Goal: Task Accomplishment & Management: Use online tool/utility

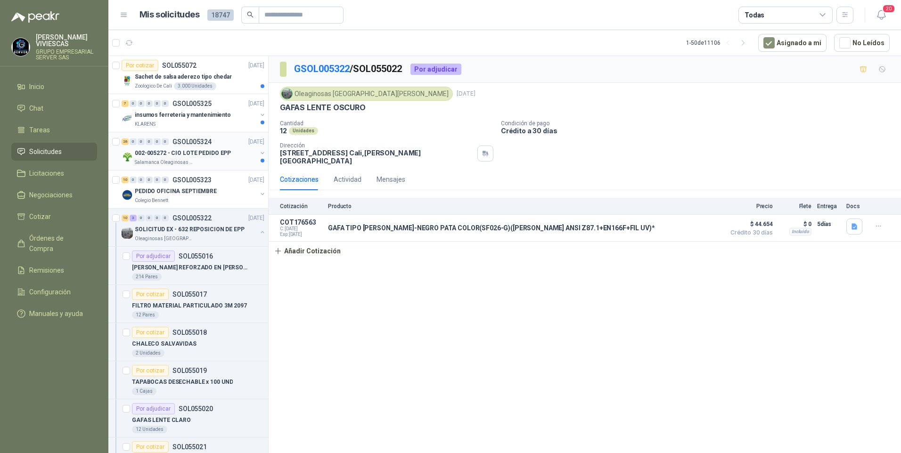
click at [148, 154] on p "002-005272 - CIO LOTE PEDIDO EPP" at bounding box center [183, 153] width 96 height 9
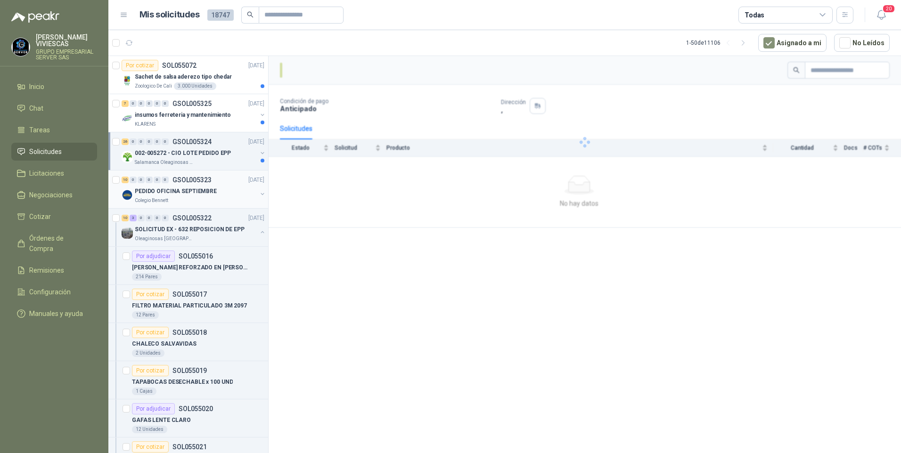
click at [154, 191] on p "PEDIDO OFICINA SEPTIEMBRE" at bounding box center [176, 191] width 82 height 9
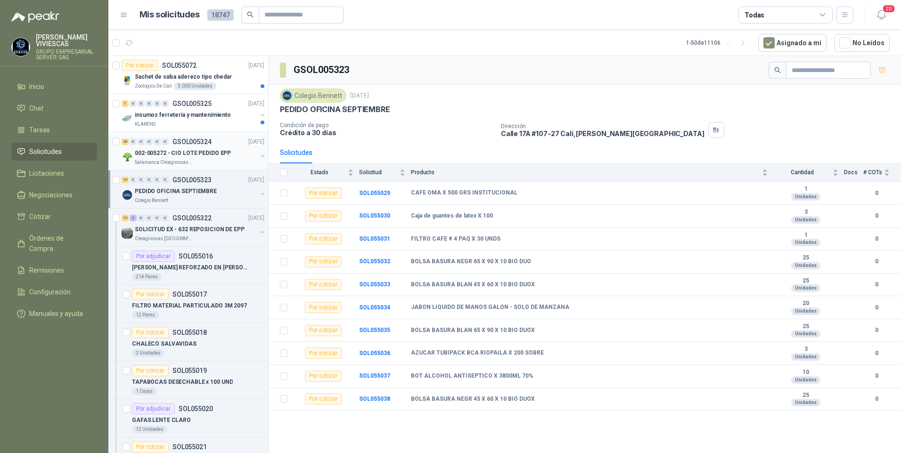
click at [170, 153] on p "002-005272 - CIO LOTE PEDIDO EPP" at bounding box center [183, 153] width 96 height 9
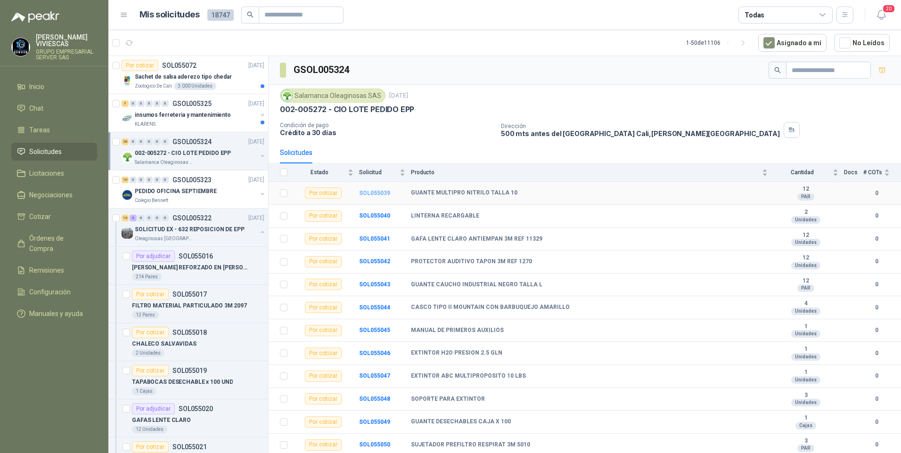
click at [381, 196] on b "SOL055039" at bounding box center [374, 193] width 31 height 7
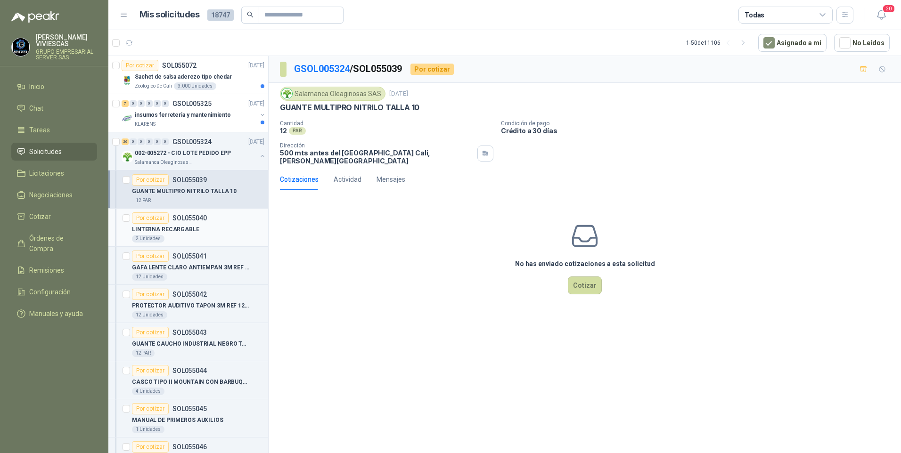
click at [169, 230] on p "LINTERNA RECARGABLE" at bounding box center [165, 229] width 67 height 9
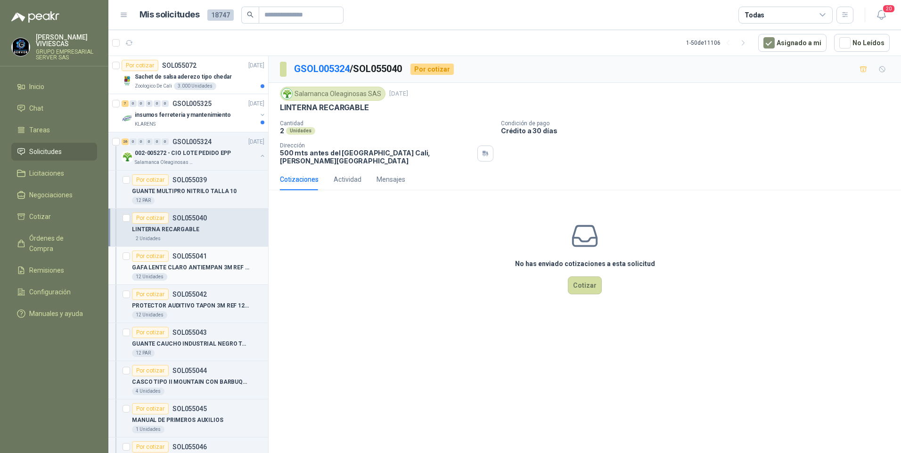
click at [175, 269] on p "GAFA LENTE CLARO ANTIEMPAN 3M REF 11329" at bounding box center [190, 267] width 117 height 9
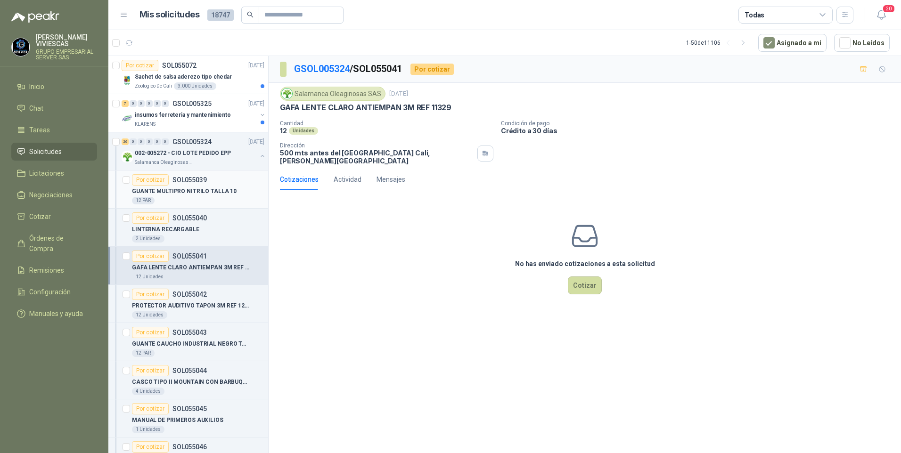
click at [175, 190] on p "GUANTE MULTIPRO NITRILO TALLA 10" at bounding box center [184, 191] width 105 height 9
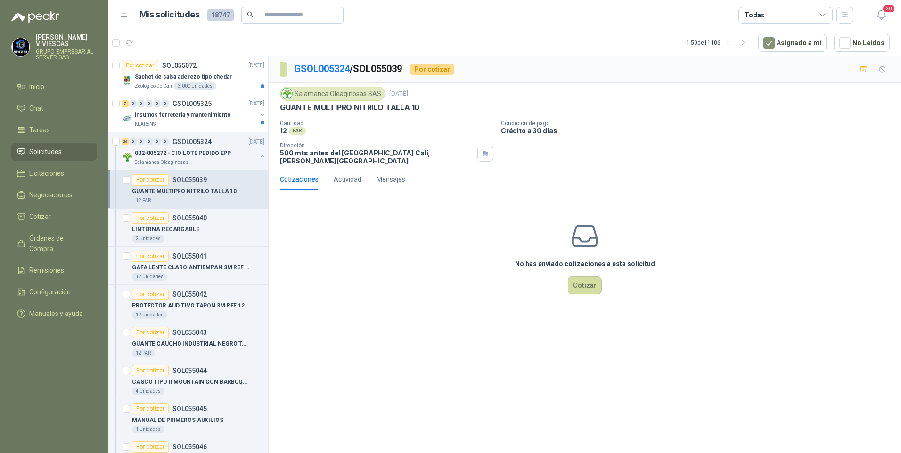
click at [199, 185] on div "Por cotizar SOL055039" at bounding box center [169, 179] width 75 height 11
click at [198, 238] on div "2 Unidades" at bounding box center [198, 239] width 132 height 8
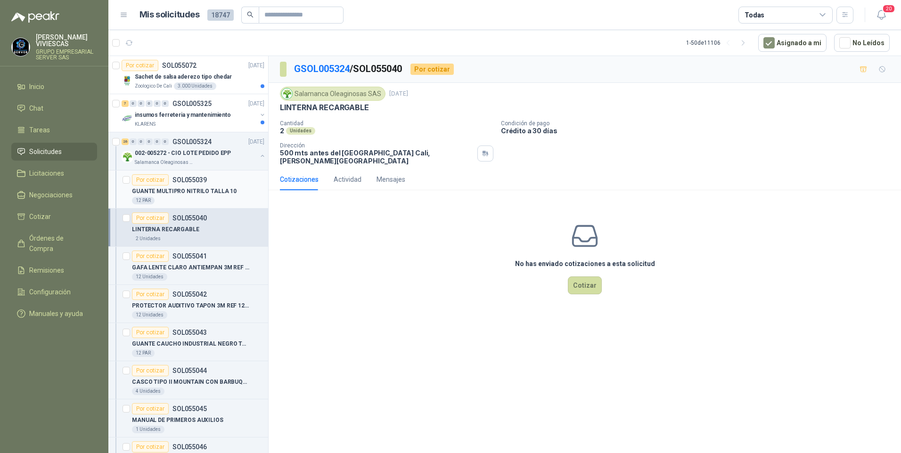
click at [215, 185] on div "Por cotizar SOL055039" at bounding box center [198, 179] width 132 height 11
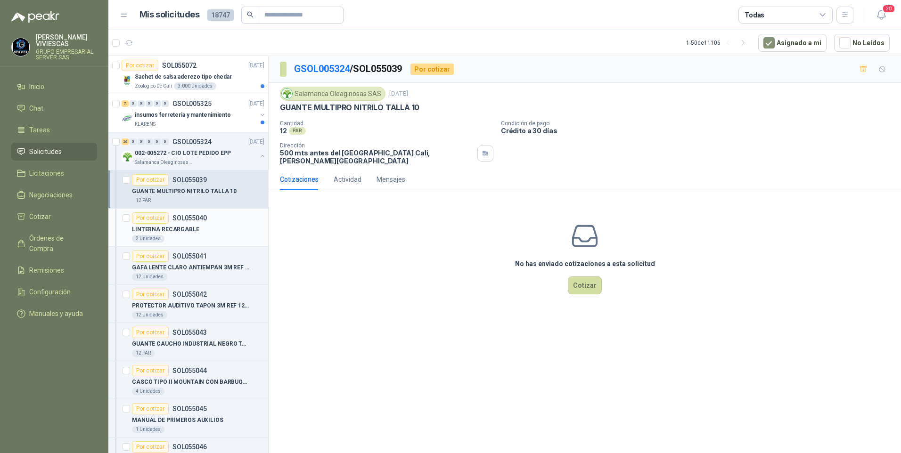
click at [192, 229] on p "LINTERNA RECARGABLE" at bounding box center [165, 229] width 67 height 9
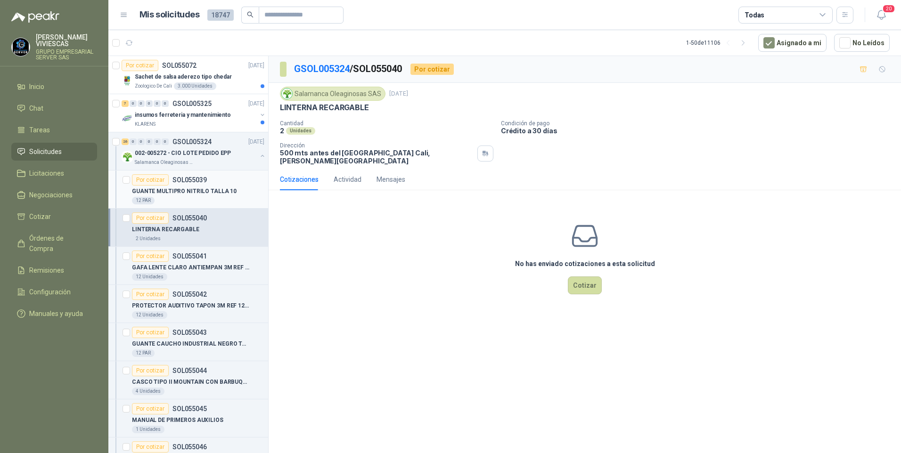
click at [221, 192] on p "GUANTE MULTIPRO NITRILO TALLA 10" at bounding box center [184, 191] width 105 height 9
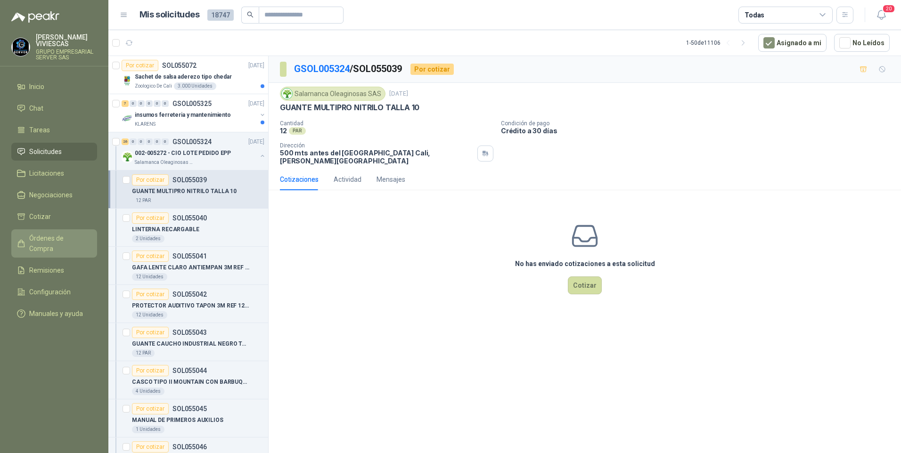
click at [47, 240] on span "Órdenes de Compra" at bounding box center [58, 243] width 59 height 21
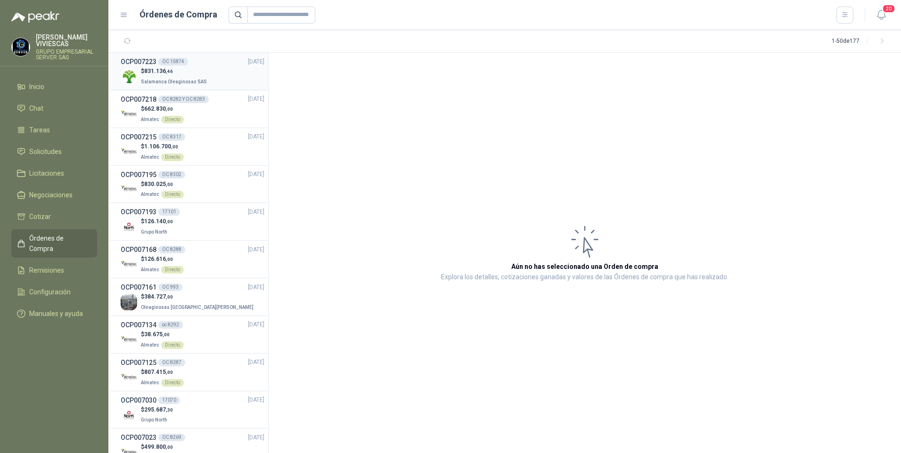
click at [160, 79] on span "Salamanca Oleaginosas SAS" at bounding box center [174, 81] width 66 height 5
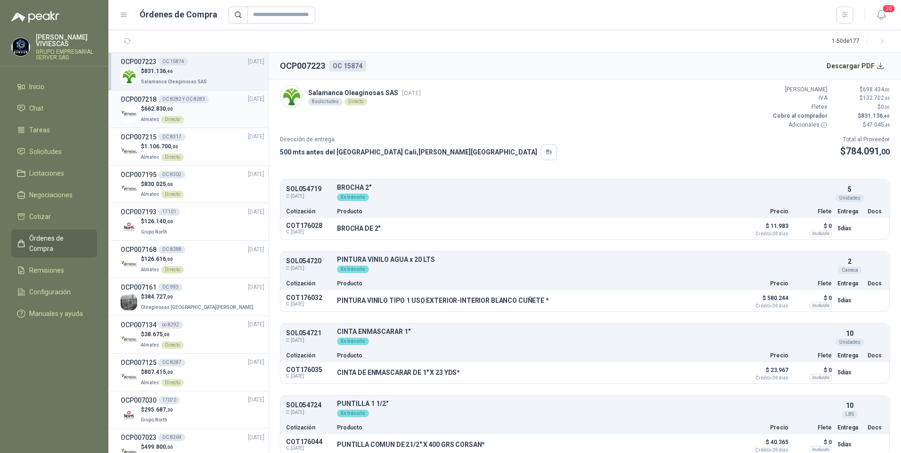
click at [151, 117] on span "Almatec" at bounding box center [150, 119] width 18 height 5
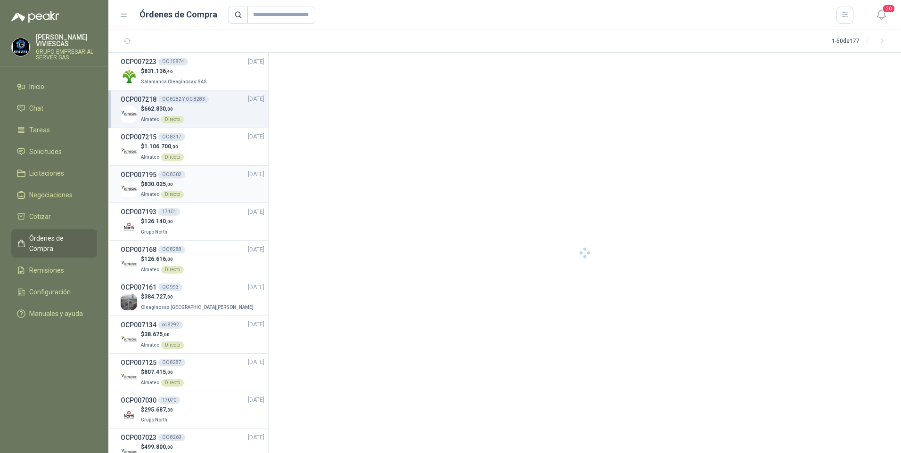
drag, startPoint x: 142, startPoint y: 139, endPoint x: 137, endPoint y: 168, distance: 29.1
click at [141, 139] on h3 "OCP007215" at bounding box center [139, 137] width 36 height 10
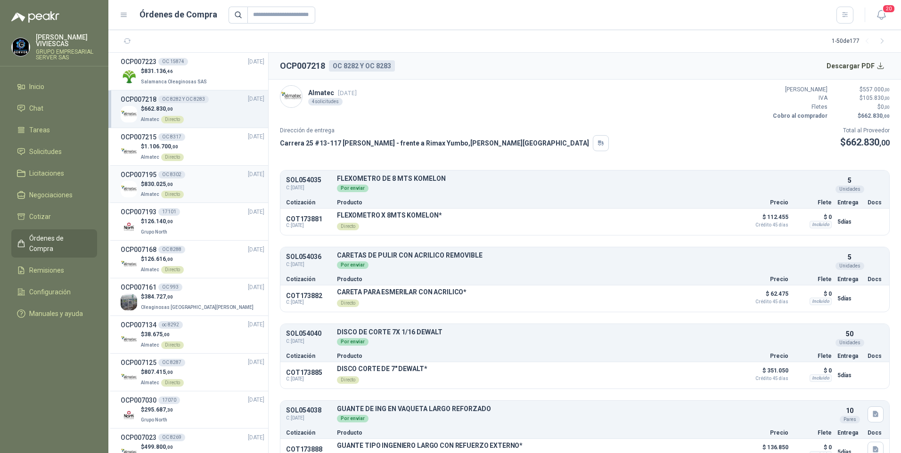
click at [150, 178] on h3 "OCP007195" at bounding box center [139, 175] width 36 height 10
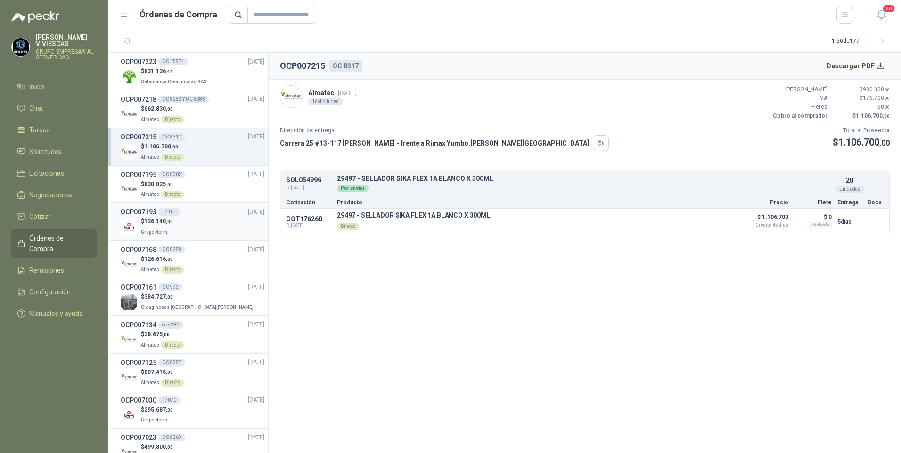
click at [152, 213] on h3 "OCP007193" at bounding box center [139, 212] width 36 height 10
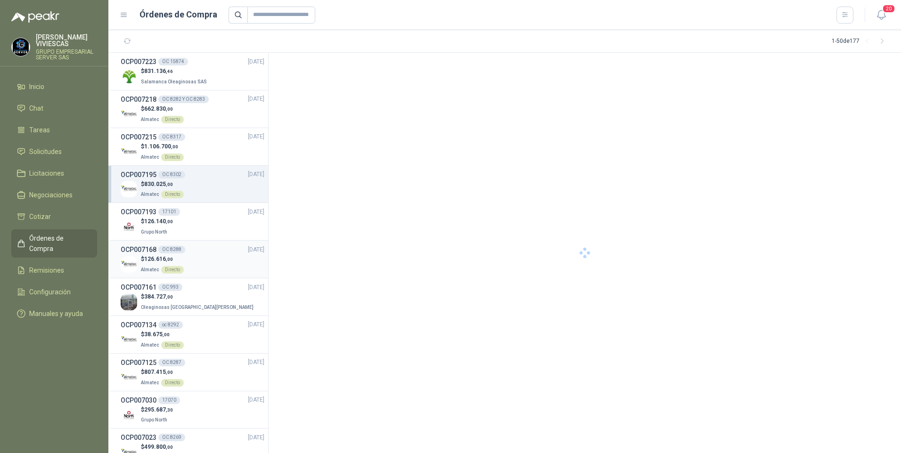
click at [142, 253] on h3 "OCP007168" at bounding box center [139, 250] width 36 height 10
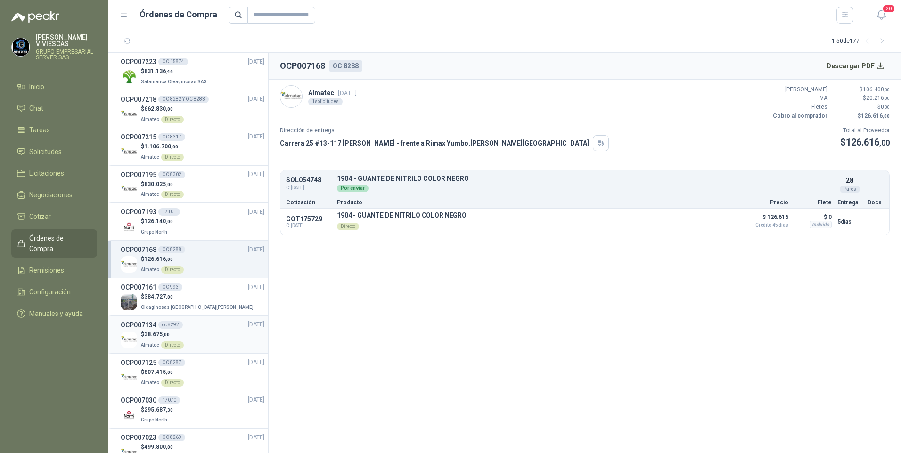
click at [150, 343] on span "Almatec" at bounding box center [150, 345] width 18 height 5
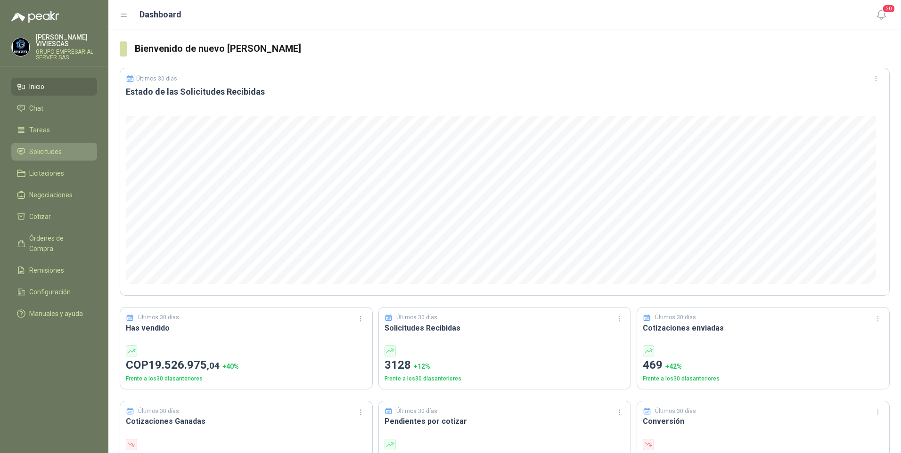
click at [27, 151] on li "Solicitudes" at bounding box center [54, 152] width 74 height 10
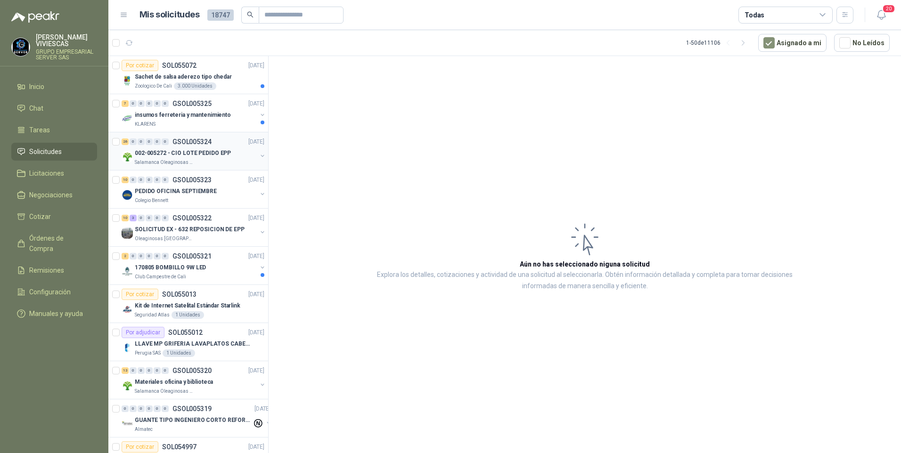
click at [163, 154] on p "002-005272 - CIO LOTE PEDIDO EPP" at bounding box center [183, 153] width 96 height 9
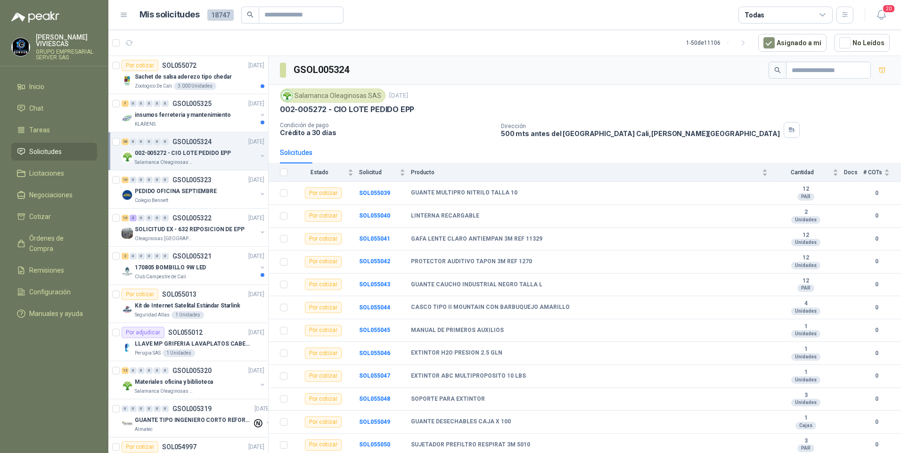
click at [164, 149] on p "002-005272 - CIO LOTE PEDIDO EPP" at bounding box center [183, 153] width 96 height 9
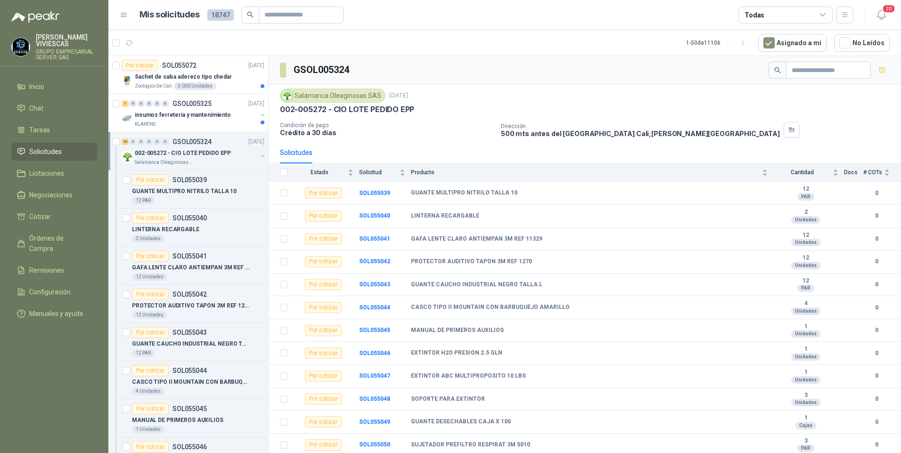
scroll to position [3, 0]
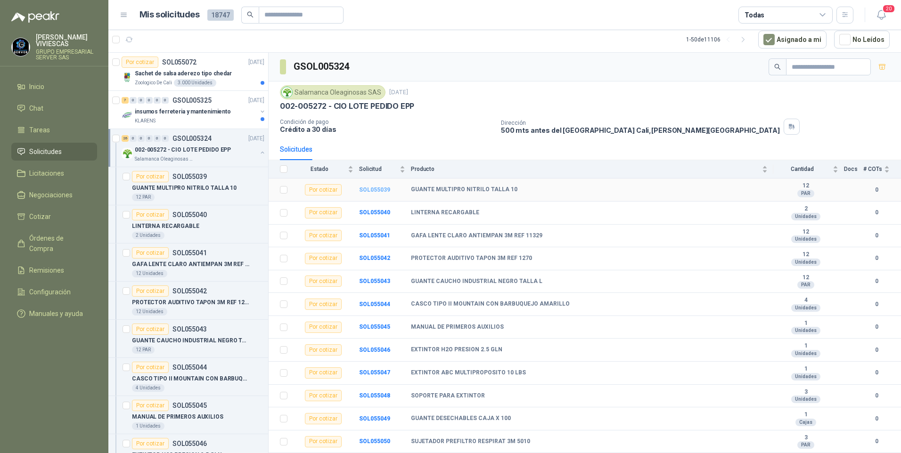
click at [369, 188] on b "SOL055039" at bounding box center [374, 190] width 31 height 7
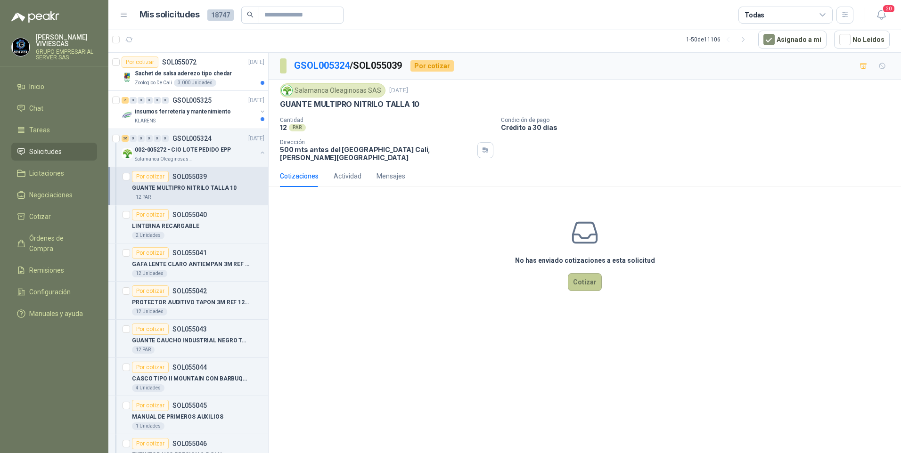
click at [582, 277] on button "Cotizar" at bounding box center [585, 282] width 34 height 18
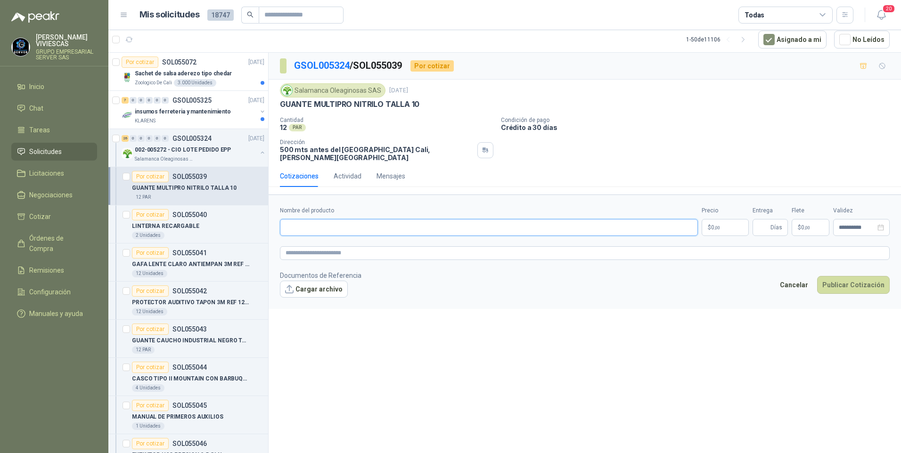
click at [341, 224] on input "Nombre del producto" at bounding box center [489, 227] width 418 height 17
type input "**********"
click at [737, 228] on body "[PERSON_NAME] GRUPO EMPRESARIAL SERVER SAS Inicio Chat Tareas Solicitudes Licit…" at bounding box center [450, 226] width 901 height 453
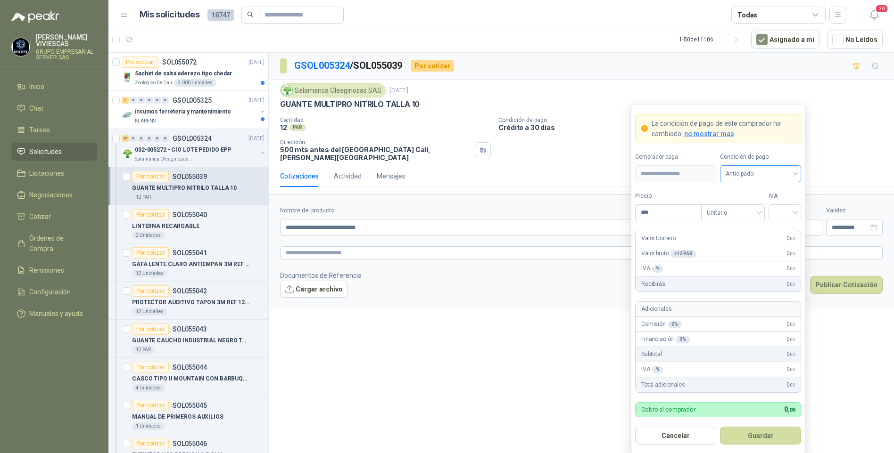
click at [742, 170] on span "Anticipado" at bounding box center [760, 174] width 70 height 14
drag, startPoint x: 762, startPoint y: 203, endPoint x: 722, endPoint y: 207, distance: 39.8
click at [760, 204] on div "Crédito a 30 días" at bounding box center [759, 208] width 77 height 15
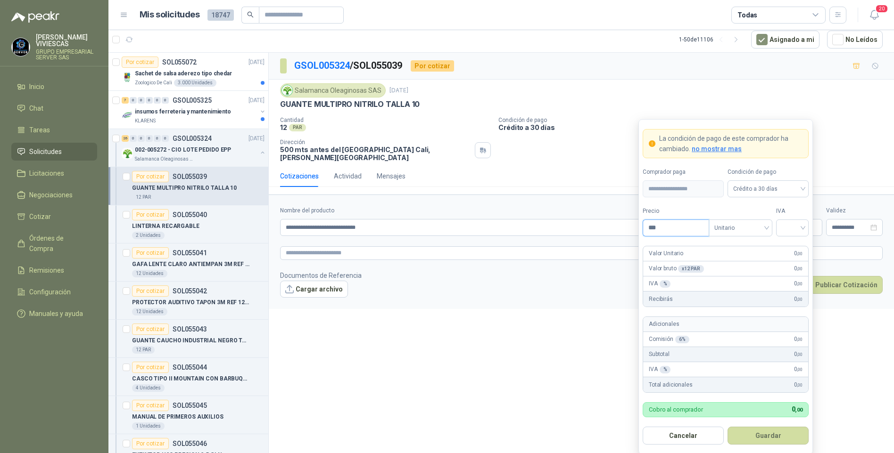
click at [667, 231] on input "***" at bounding box center [676, 228] width 66 height 16
type input "*******"
click at [785, 227] on input "search" at bounding box center [791, 227] width 21 height 14
drag, startPoint x: 793, startPoint y: 250, endPoint x: 786, endPoint y: 291, distance: 41.6
click at [791, 250] on div "19%" at bounding box center [791, 248] width 17 height 10
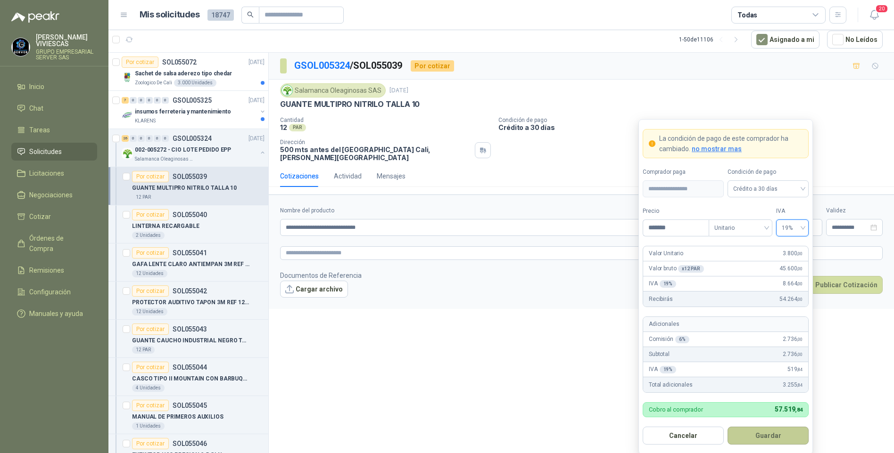
click at [759, 438] on button "Guardar" at bounding box center [767, 436] width 81 height 18
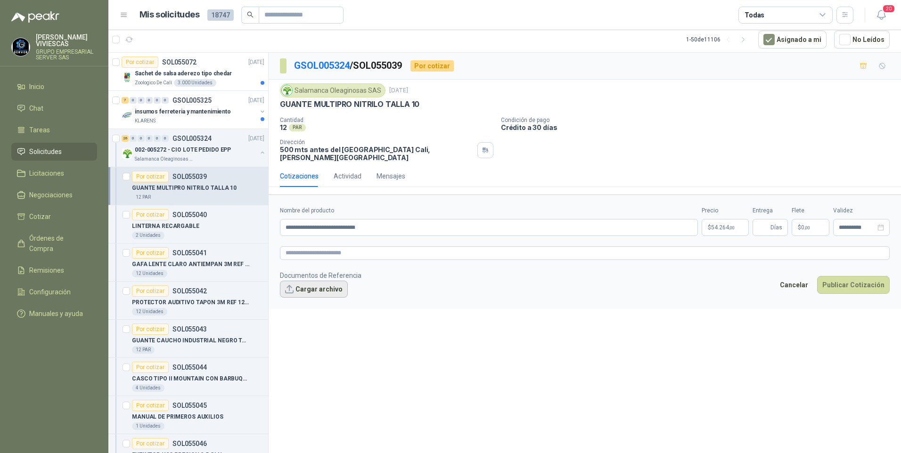
click at [329, 288] on button "Cargar archivo" at bounding box center [314, 289] width 68 height 17
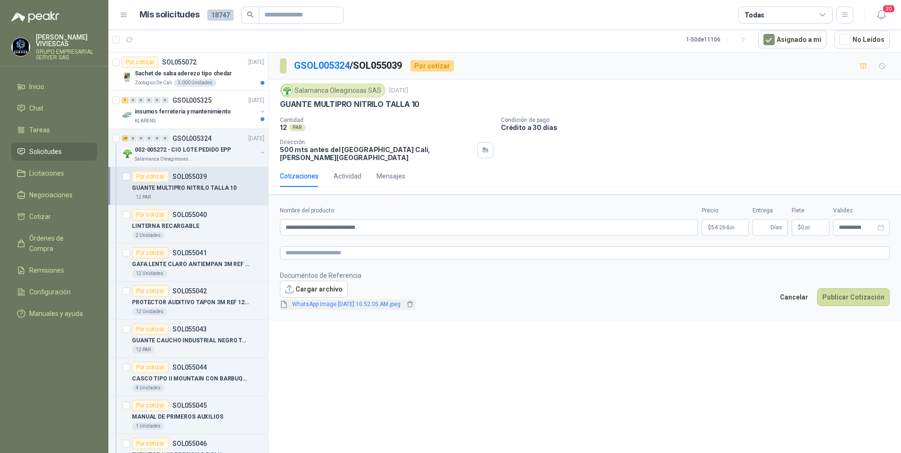
click at [379, 301] on span "WhatsApp Image [DATE] 10.52.05 AM.jpeg" at bounding box center [346, 304] width 116 height 9
click at [379, 301] on link "WhatsApp Image [DATE] 10.52.05 AM.jpeg" at bounding box center [346, 304] width 116 height 9
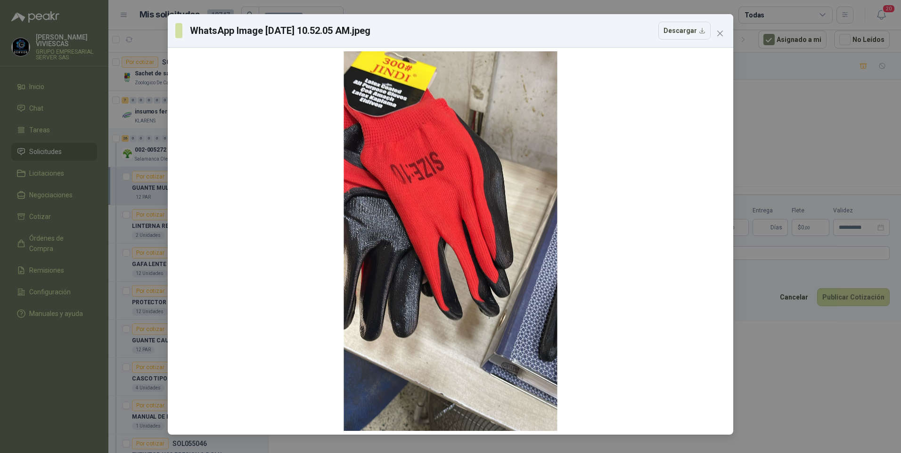
drag, startPoint x: 841, startPoint y: 409, endPoint x: 835, endPoint y: 375, distance: 35.0
click at [841, 409] on div "WhatsApp Image [DATE] 10.52.05 AM.jpeg Descargar" at bounding box center [450, 226] width 901 height 453
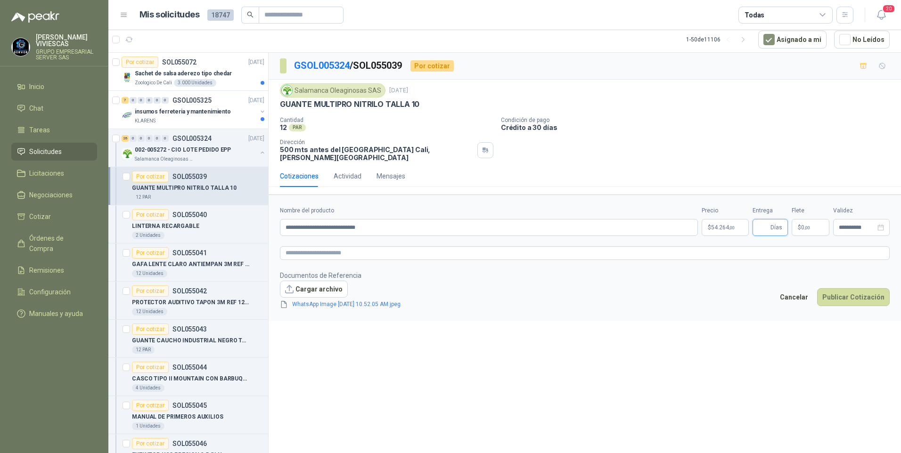
click at [769, 221] on input "Entrega" at bounding box center [763, 228] width 10 height 16
type input "*"
click at [840, 293] on button "Publicar Cotización" at bounding box center [853, 297] width 73 height 18
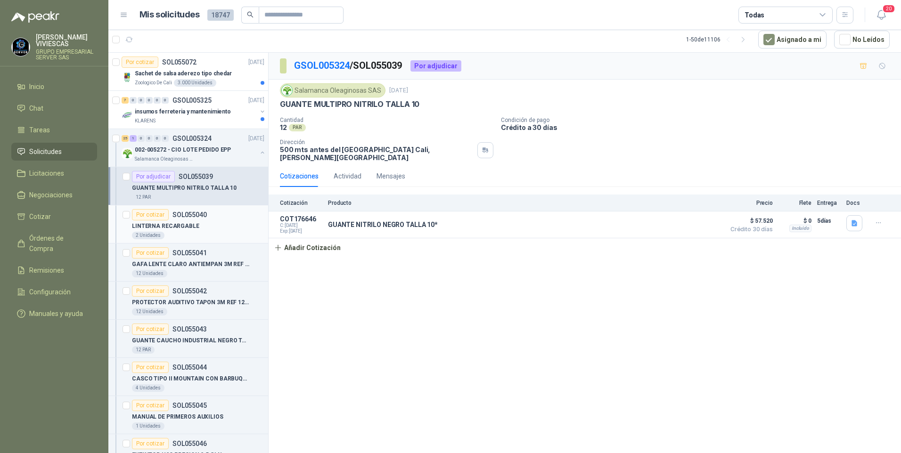
click at [178, 229] on p "LINTERNA RECARGABLE" at bounding box center [165, 226] width 67 height 9
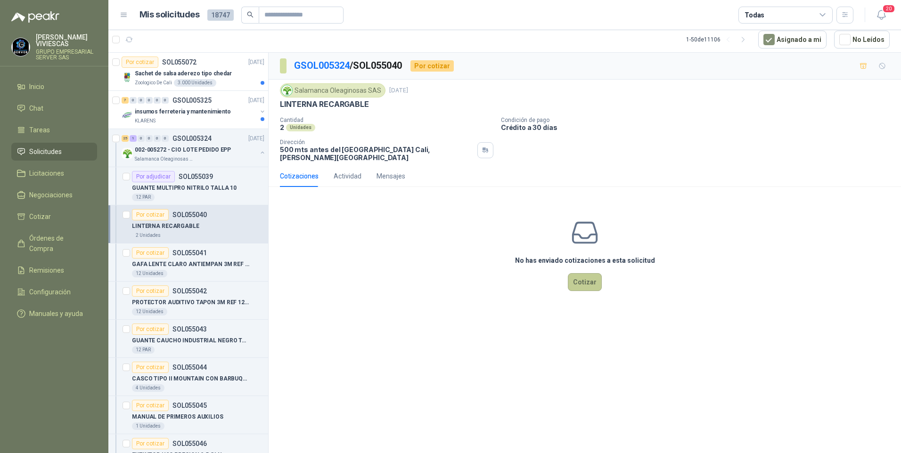
click at [591, 280] on button "Cotizar" at bounding box center [585, 282] width 34 height 18
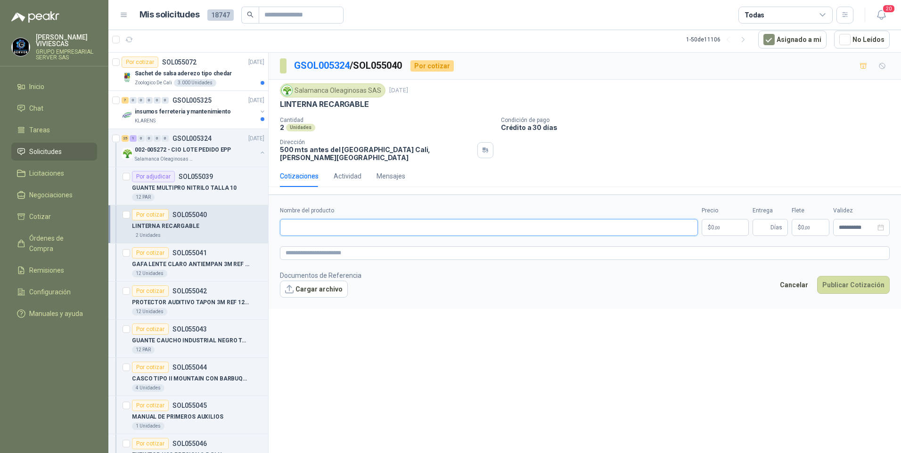
click at [315, 223] on input "Nombre del producto" at bounding box center [489, 227] width 418 height 17
click at [356, 225] on input "**********" at bounding box center [489, 227] width 418 height 17
type input "**********"
click at [722, 220] on body "[PERSON_NAME] GRUPO EMPRESARIAL SERVER SAS Inicio Chat Tareas Solicitudes Licit…" at bounding box center [450, 226] width 901 height 453
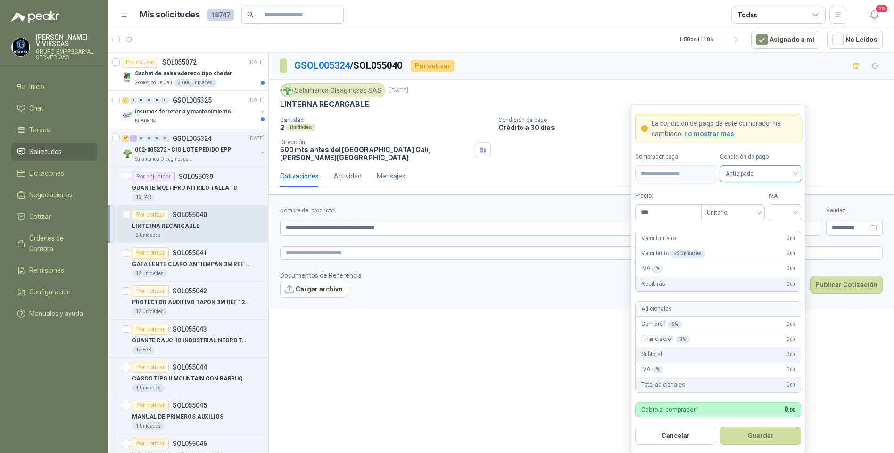
click at [743, 178] on span "Anticipado" at bounding box center [760, 174] width 70 height 14
click at [750, 206] on div "Crédito a 30 días" at bounding box center [760, 209] width 66 height 10
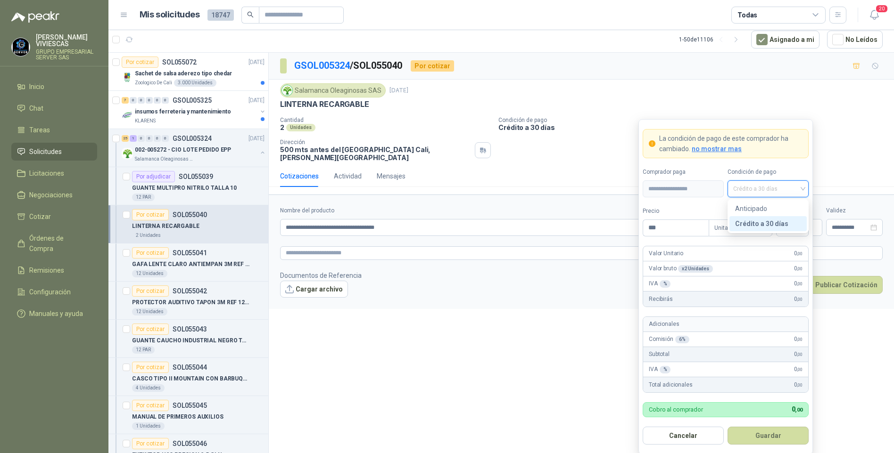
click at [749, 222] on div "Crédito a 30 días" at bounding box center [768, 224] width 66 height 10
click at [668, 233] on input "***" at bounding box center [676, 228] width 66 height 16
type input "********"
click at [727, 427] on button "Guardar" at bounding box center [767, 436] width 81 height 18
click at [799, 226] on input "search" at bounding box center [791, 227] width 21 height 14
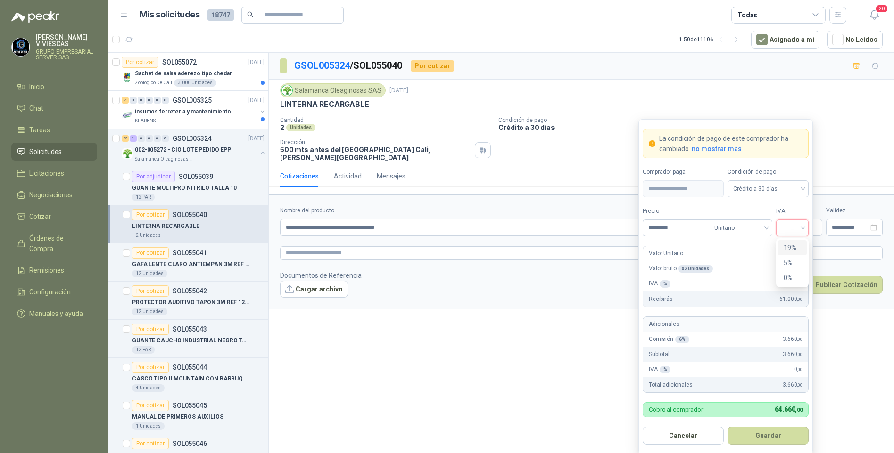
click at [786, 250] on div "19%" at bounding box center [791, 248] width 17 height 10
click at [755, 436] on button "Guardar" at bounding box center [767, 436] width 81 height 18
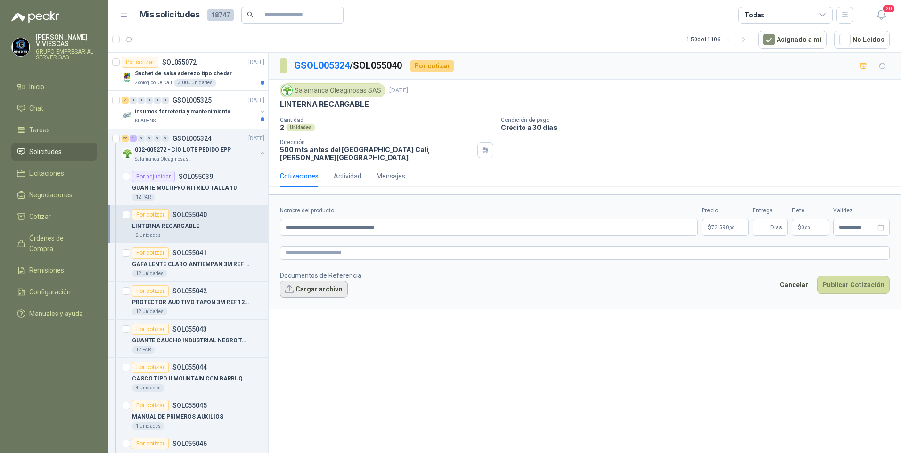
click at [331, 285] on button "Cargar archivo" at bounding box center [314, 289] width 68 height 17
click at [761, 220] on input "Entrega" at bounding box center [763, 228] width 10 height 16
type input "*"
click at [849, 289] on button "Publicar Cotización" at bounding box center [853, 297] width 73 height 18
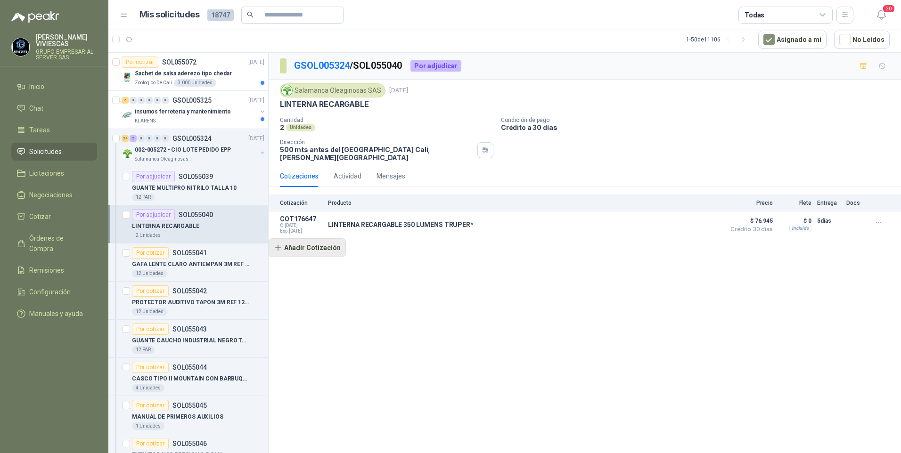
click at [316, 244] on button "Añadir Cotización" at bounding box center [307, 247] width 77 height 19
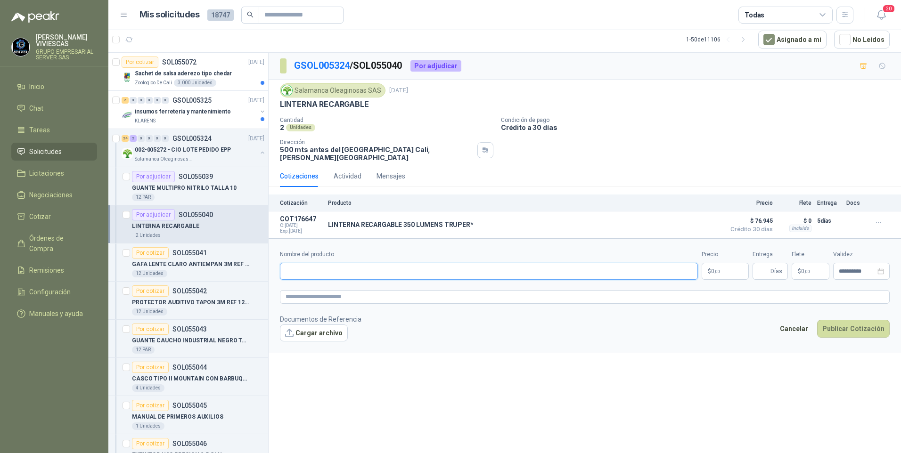
click at [305, 263] on input "Nombre del producto" at bounding box center [489, 271] width 418 height 17
click at [321, 263] on input "**********" at bounding box center [489, 271] width 418 height 17
drag, startPoint x: 353, startPoint y: 266, endPoint x: 340, endPoint y: 266, distance: 12.7
click at [340, 266] on input "**********" at bounding box center [489, 271] width 418 height 17
type input "**********"
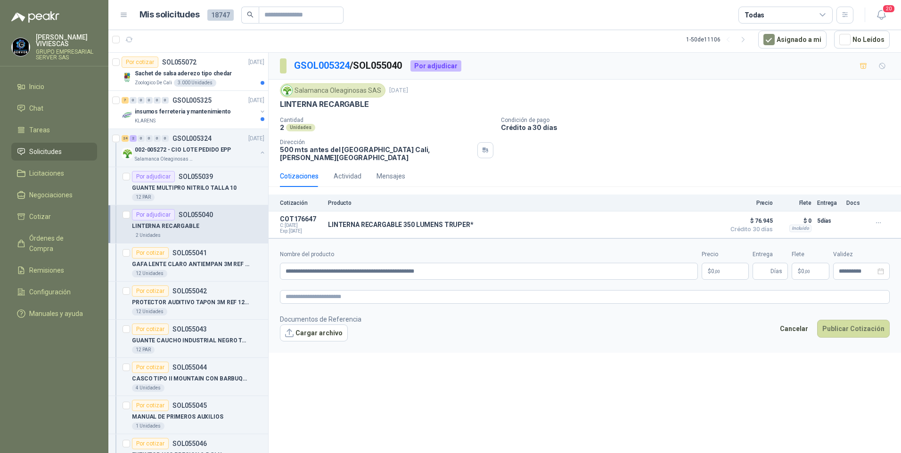
click at [717, 269] on span ",00" at bounding box center [717, 271] width 6 height 5
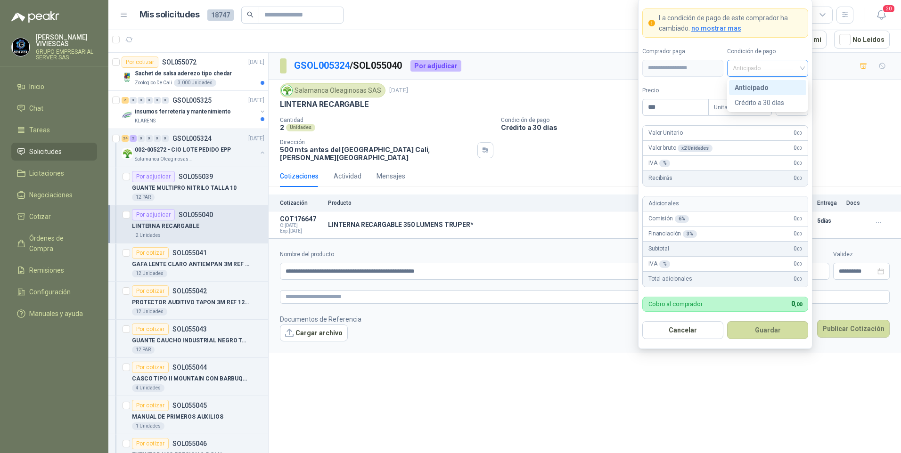
click at [755, 75] on span at bounding box center [768, 68] width 70 height 16
click at [760, 101] on div "Crédito a 30 días" at bounding box center [768, 103] width 66 height 10
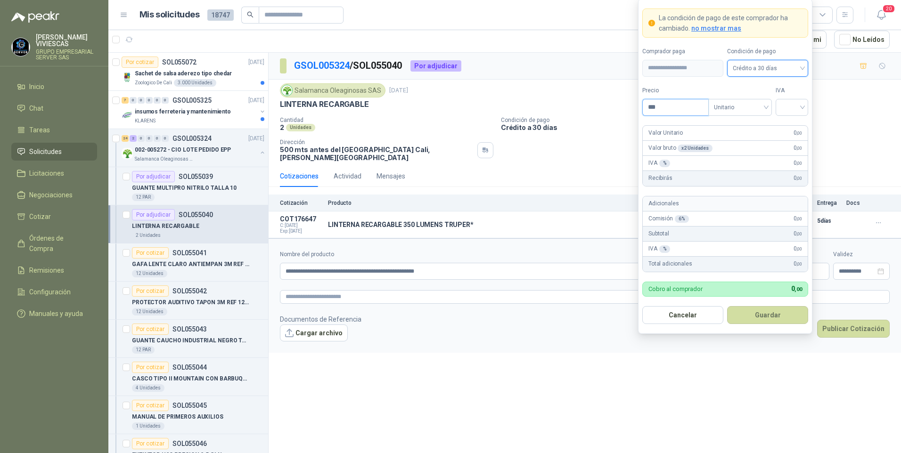
click at [687, 107] on input "***" at bounding box center [676, 107] width 66 height 16
type input "********"
click at [802, 100] on input "search" at bounding box center [791, 106] width 21 height 14
click at [787, 127] on div "19%" at bounding box center [791, 127] width 17 height 10
click at [776, 305] on form "**********" at bounding box center [725, 167] width 174 height 336
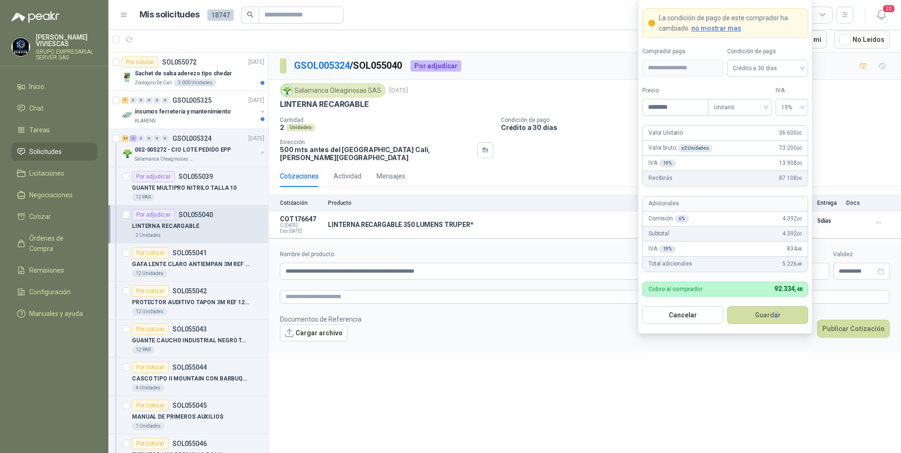
drag, startPoint x: 776, startPoint y: 305, endPoint x: 777, endPoint y: 314, distance: 9.0
click at [777, 313] on button "Guardar" at bounding box center [767, 315] width 81 height 18
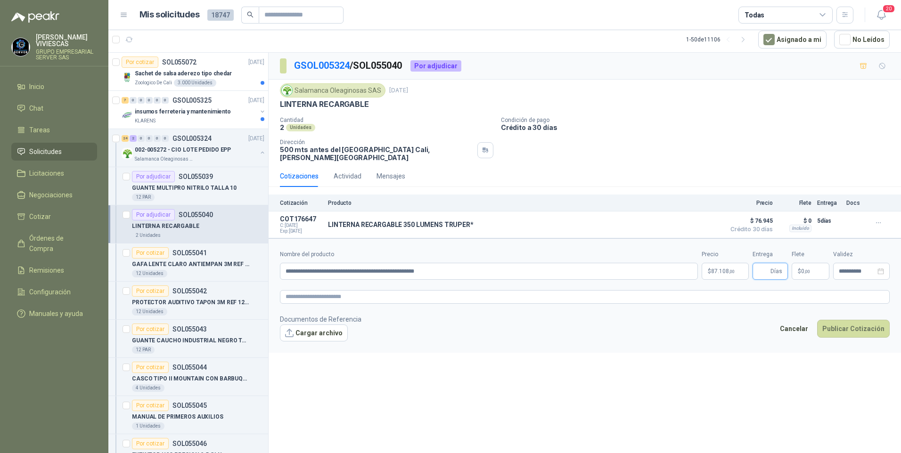
click at [767, 263] on input "Entrega" at bounding box center [763, 271] width 10 height 16
type input "*"
click at [319, 325] on button "Cargar archivo" at bounding box center [314, 333] width 68 height 17
click at [861, 335] on button "Publicar Cotización" at bounding box center [853, 341] width 73 height 18
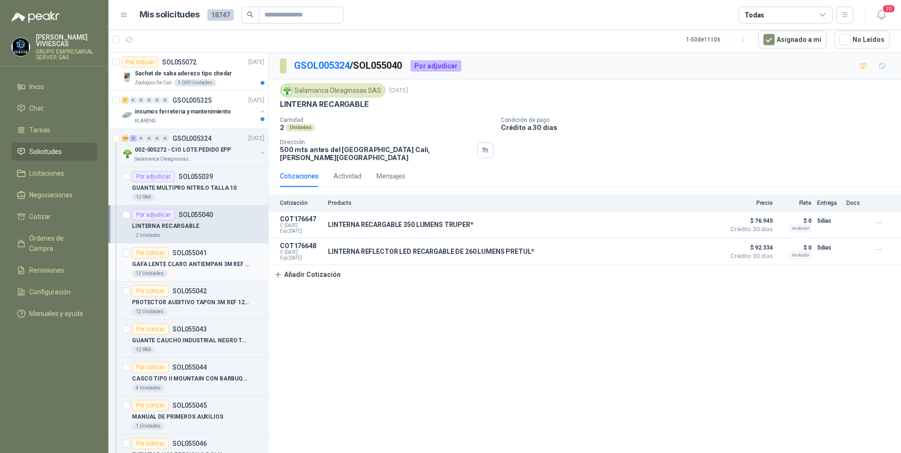
click at [203, 270] on div "12 Unidades" at bounding box center [198, 274] width 132 height 8
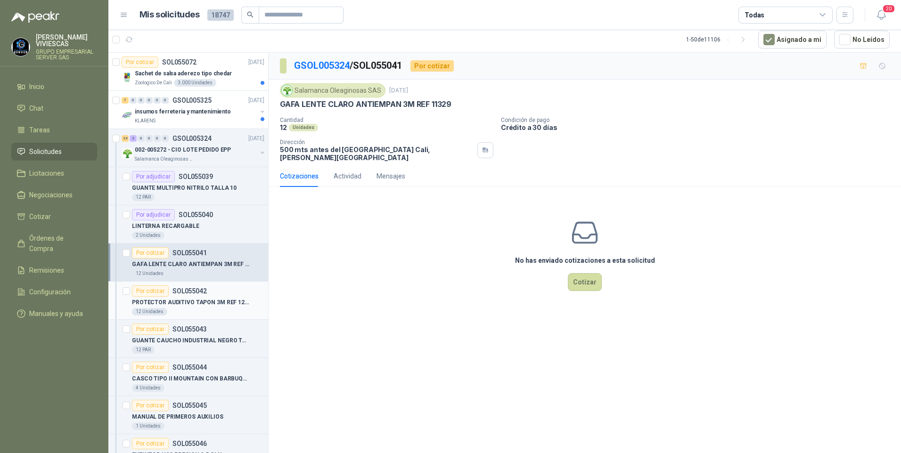
click at [190, 309] on div "12 Unidades" at bounding box center [198, 312] width 132 height 8
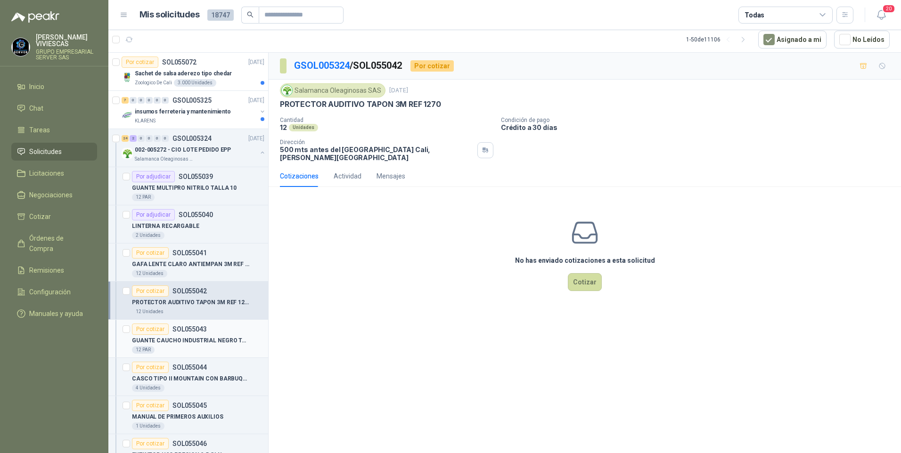
click at [185, 344] on p "GUANTE CAUCHO INDUSTRIAL NEGRO TALLA L" at bounding box center [190, 340] width 117 height 9
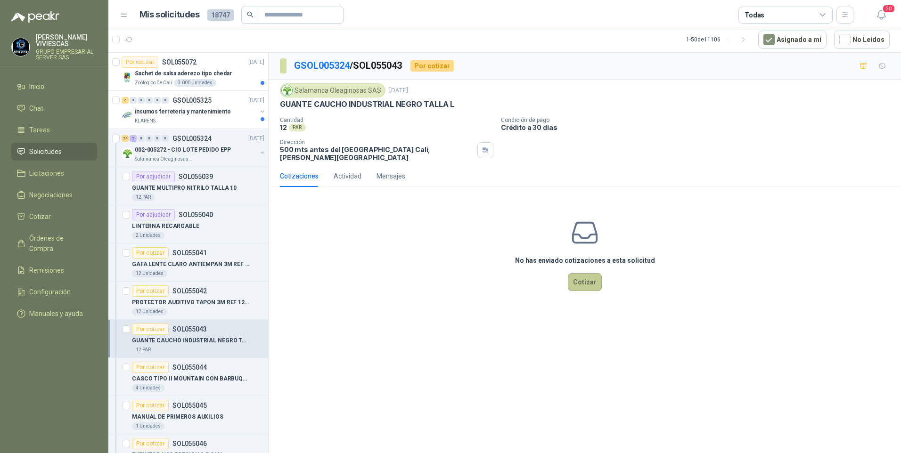
click at [593, 273] on button "Cotizar" at bounding box center [585, 282] width 34 height 18
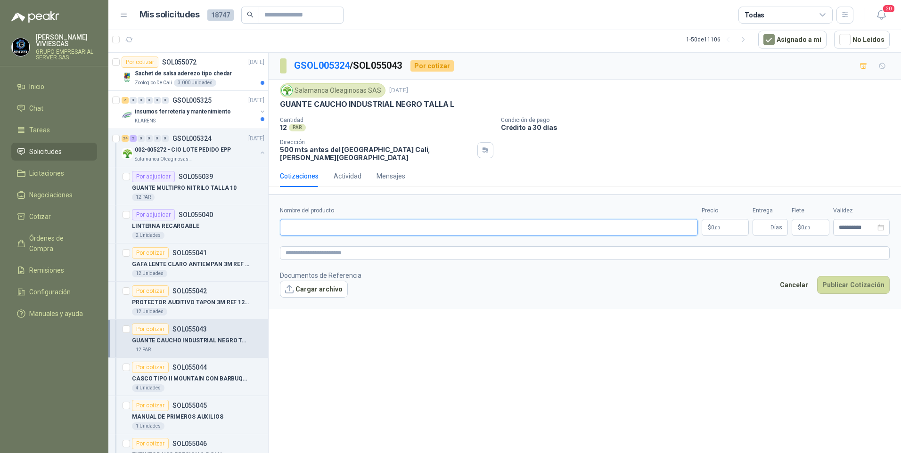
click at [300, 219] on input "Nombre del producto" at bounding box center [489, 227] width 418 height 17
click at [294, 219] on input "Nombre del producto" at bounding box center [489, 227] width 418 height 17
paste input "**********"
click at [361, 221] on input "**********" at bounding box center [489, 227] width 418 height 17
click at [387, 221] on input "**********" at bounding box center [489, 227] width 418 height 17
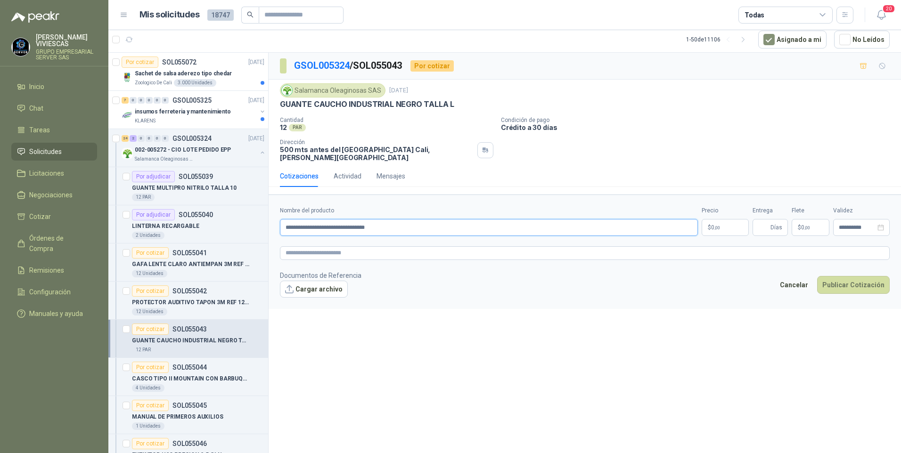
type input "**********"
click at [324, 281] on button "Cargar archivo" at bounding box center [314, 289] width 68 height 17
click at [747, 226] on div "**********" at bounding box center [585, 221] width 610 height 30
click at [722, 221] on body "[PERSON_NAME] GRUPO EMPRESARIAL SERVER SAS Inicio Chat Tareas Solicitudes Licit…" at bounding box center [450, 226] width 901 height 453
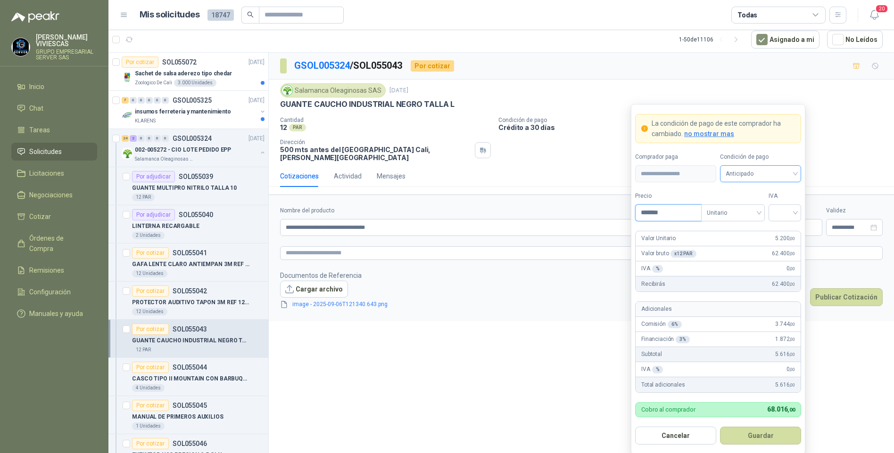
click at [738, 179] on span "Anticipado" at bounding box center [760, 174] width 70 height 14
type input "*******"
click at [749, 205] on div "Crédito a 30 días" at bounding box center [760, 209] width 66 height 10
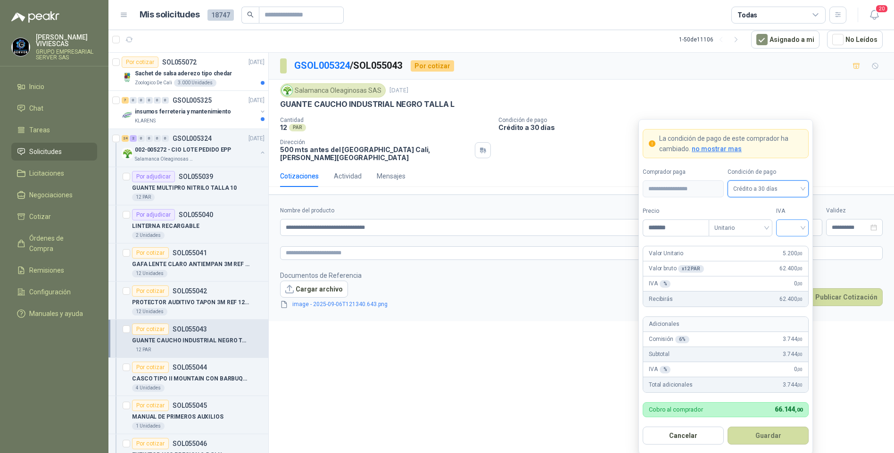
click at [798, 224] on input "search" at bounding box center [791, 227] width 21 height 14
click at [789, 250] on div "19%" at bounding box center [791, 248] width 17 height 10
click at [774, 439] on button "Guardar" at bounding box center [767, 436] width 81 height 18
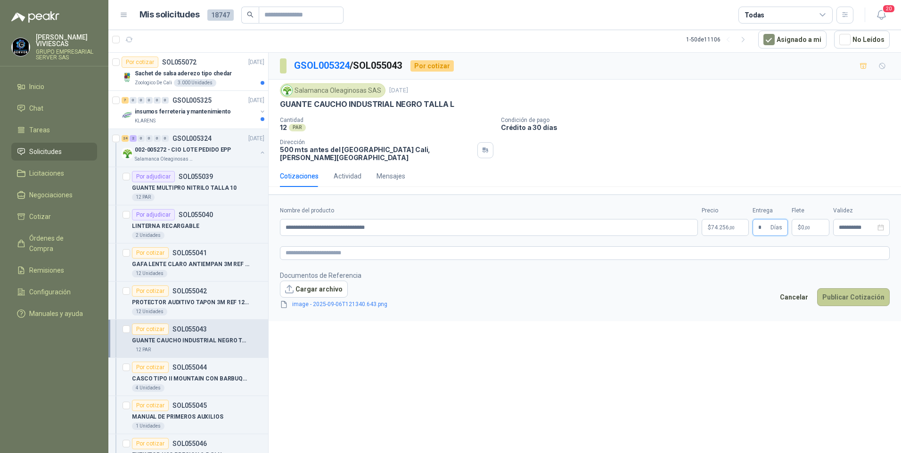
type input "*"
click at [854, 294] on button "Publicar Cotización" at bounding box center [853, 297] width 73 height 18
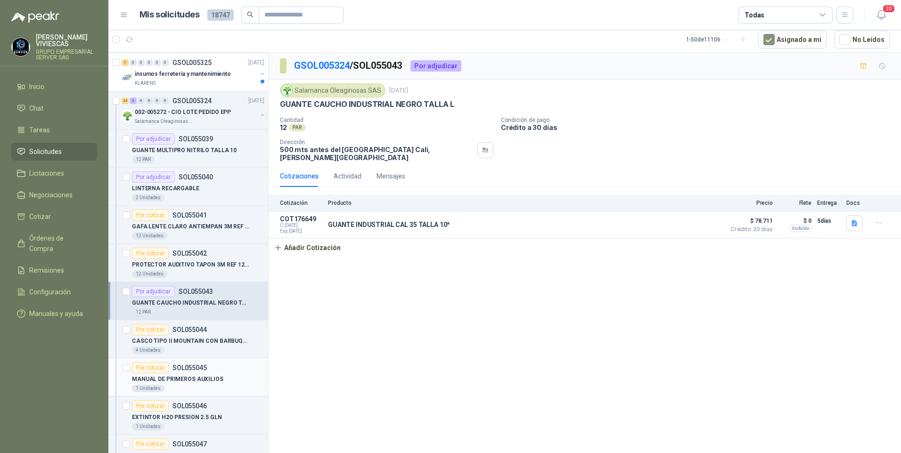
scroll to position [94, 0]
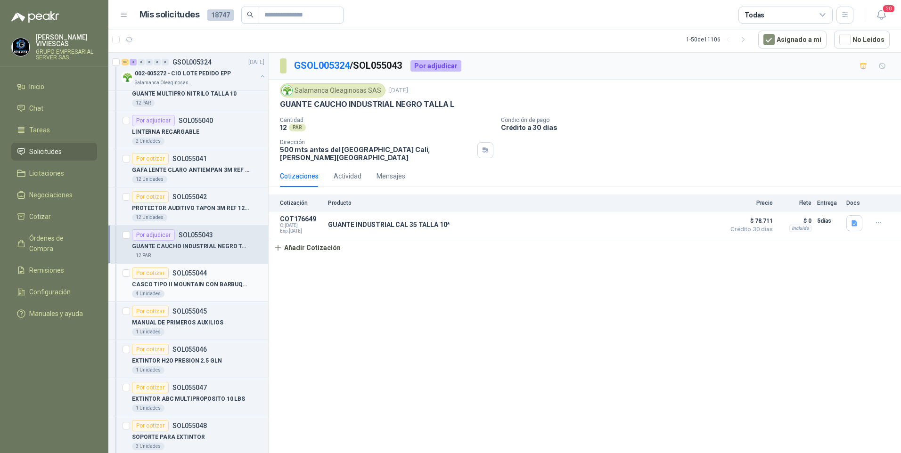
click at [208, 287] on p "CASCO TIPO II MOUNTAIN CON BARBUQUEJO AMARILLO" at bounding box center [190, 284] width 117 height 9
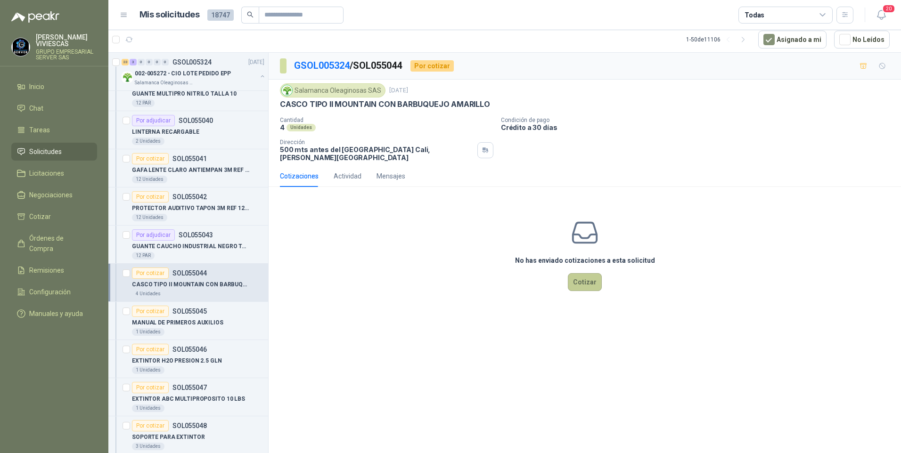
click at [587, 282] on button "Cotizar" at bounding box center [585, 282] width 34 height 18
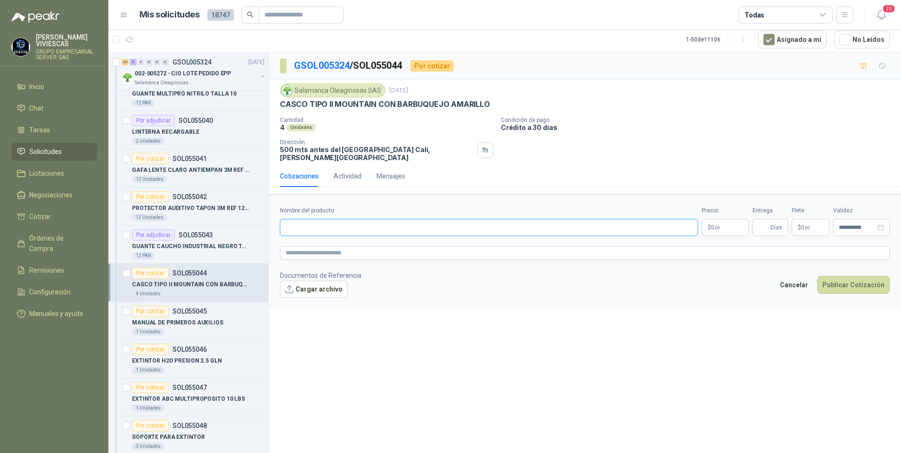
click at [295, 222] on input "Nombre del producto" at bounding box center [489, 227] width 418 height 17
paste input "**********"
click at [385, 219] on input "**********" at bounding box center [489, 227] width 418 height 17
click at [387, 220] on input "**********" at bounding box center [489, 227] width 418 height 17
click at [435, 222] on input "**********" at bounding box center [489, 227] width 418 height 17
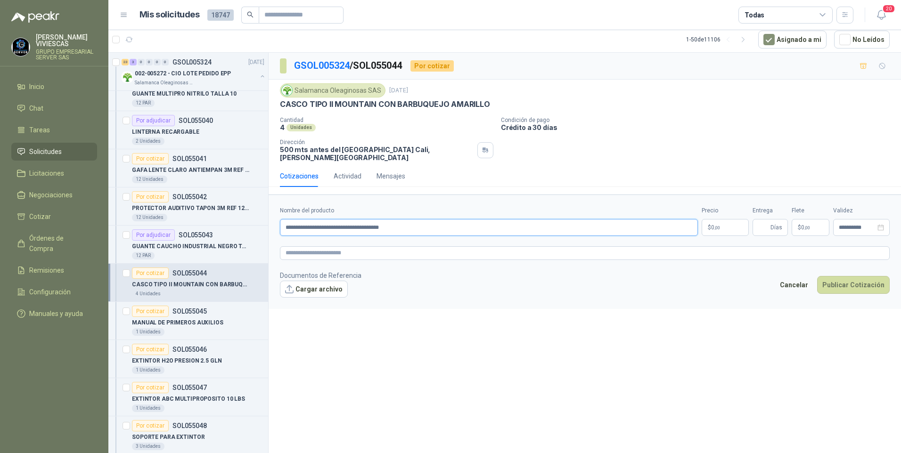
type input "**********"
click at [728, 220] on body "[PERSON_NAME] GRUPO EMPRESARIAL SERVER SAS Inicio Chat Tareas Solicitudes Licit…" at bounding box center [450, 226] width 901 height 453
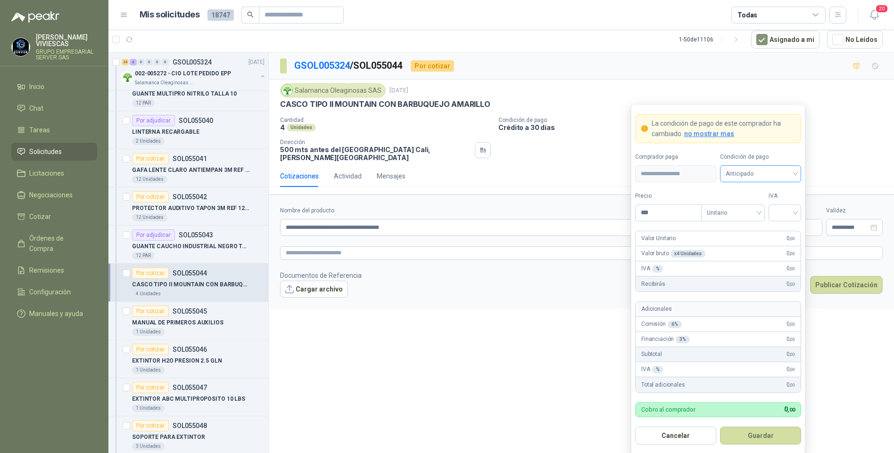
click at [760, 171] on span "Anticipado" at bounding box center [760, 174] width 70 height 14
click at [762, 211] on div "Crédito a 30 días" at bounding box center [760, 209] width 66 height 10
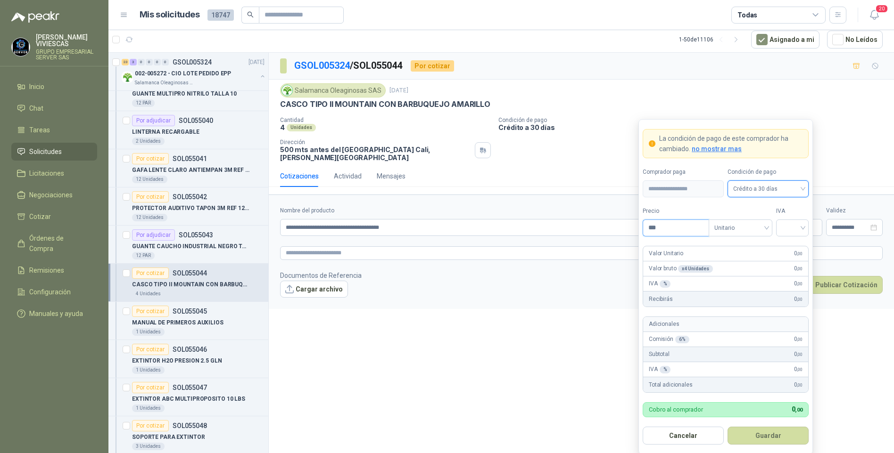
drag, startPoint x: 677, startPoint y: 227, endPoint x: 693, endPoint y: 204, distance: 28.4
click at [677, 227] on input "***" at bounding box center [676, 228] width 66 height 16
type input "********"
click at [791, 225] on input "search" at bounding box center [791, 227] width 21 height 14
click at [797, 248] on div "19%" at bounding box center [791, 248] width 17 height 10
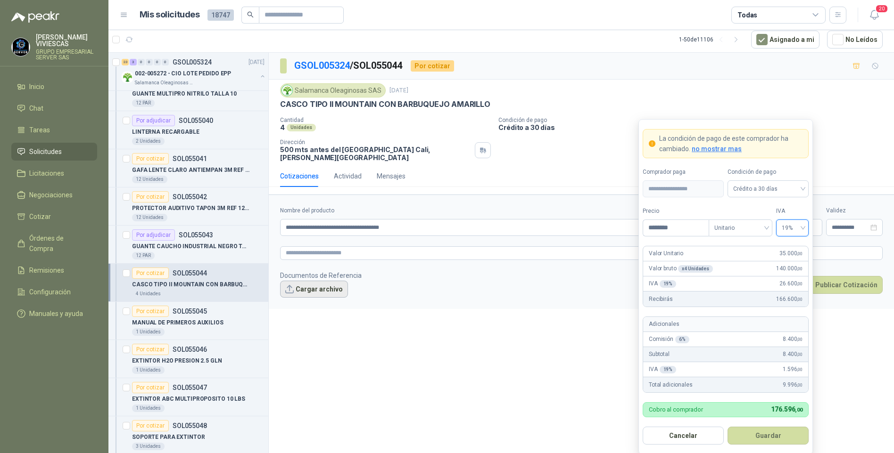
click at [316, 289] on button "Cargar archivo" at bounding box center [314, 289] width 68 height 17
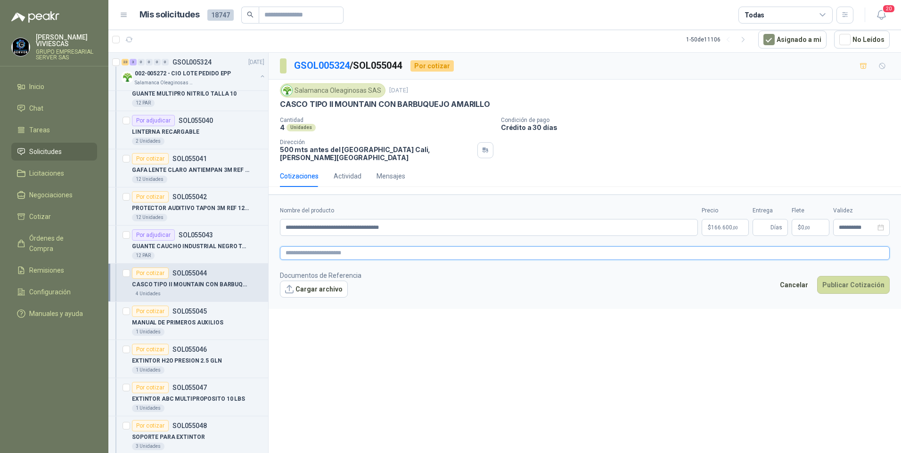
click at [291, 246] on textarea at bounding box center [585, 253] width 610 height 14
click at [305, 248] on textarea at bounding box center [585, 253] width 610 height 14
click at [304, 301] on link "image.png" at bounding box center [319, 304] width 62 height 9
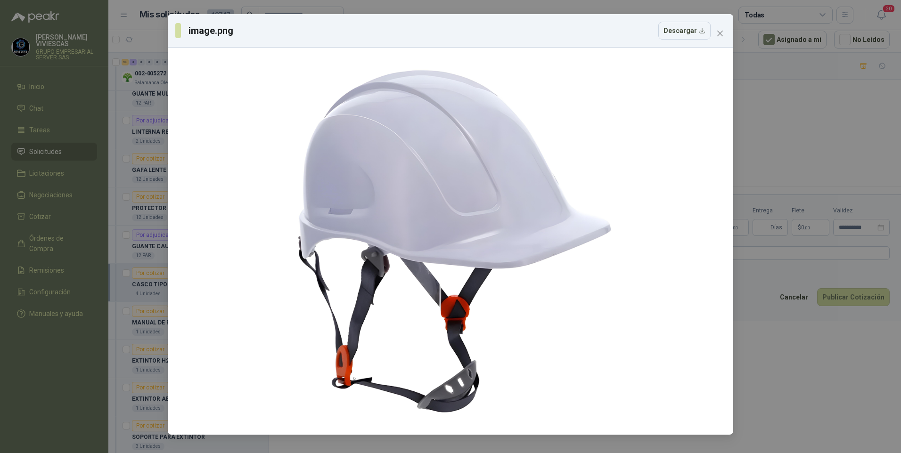
click at [781, 136] on div "image.png Descargar" at bounding box center [450, 226] width 901 height 453
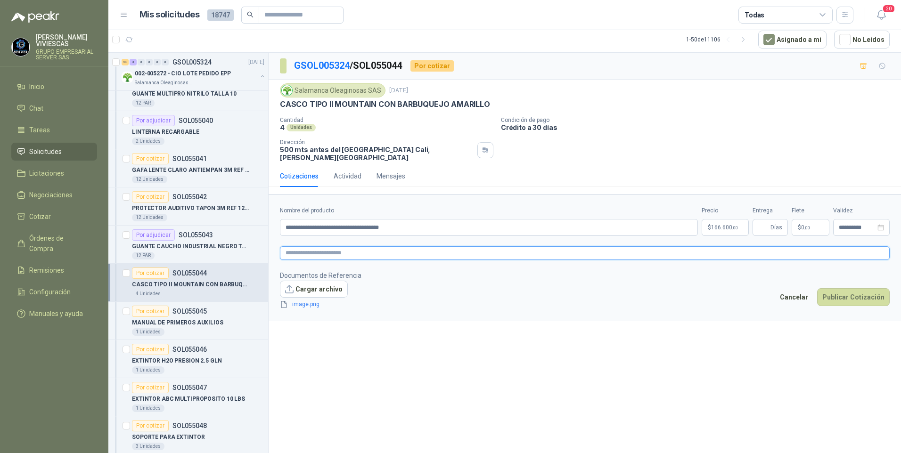
click at [310, 246] on textarea at bounding box center [585, 253] width 610 height 14
click at [353, 314] on icon "delete" at bounding box center [356, 317] width 6 height 6
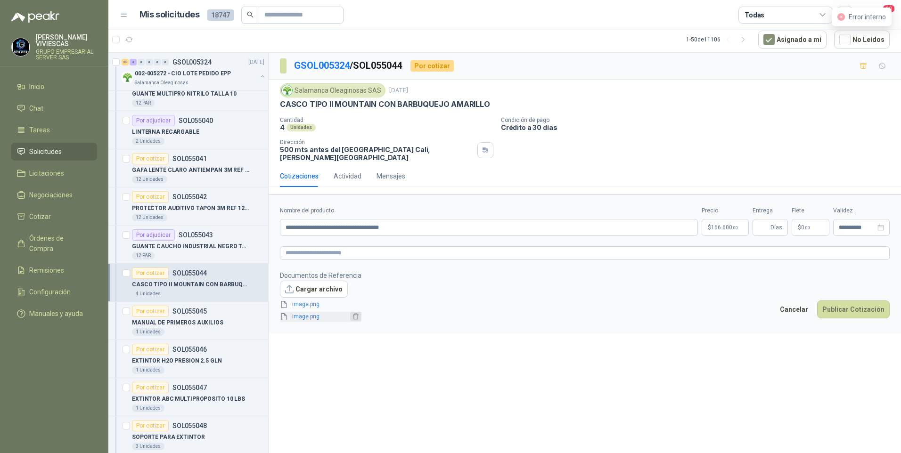
click at [354, 314] on icon "delete" at bounding box center [356, 317] width 6 height 6
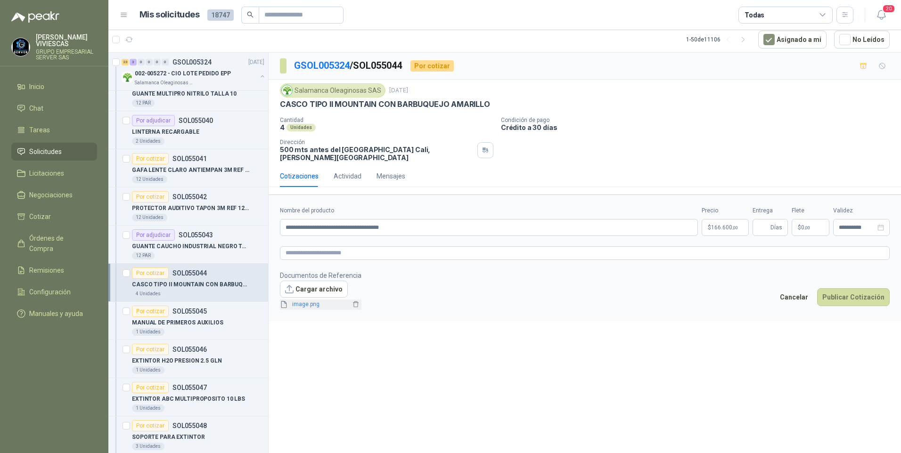
click at [308, 300] on link "image.png" at bounding box center [319, 304] width 62 height 9
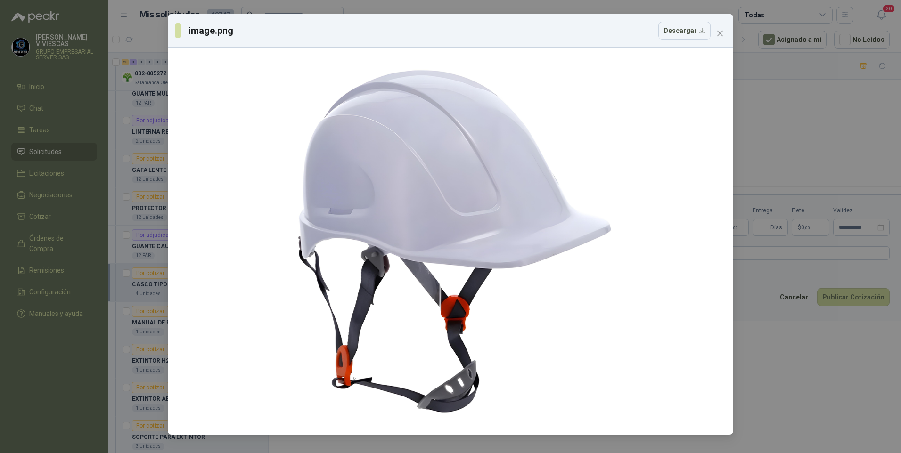
click at [782, 357] on div "image.png Descargar" at bounding box center [450, 226] width 901 height 453
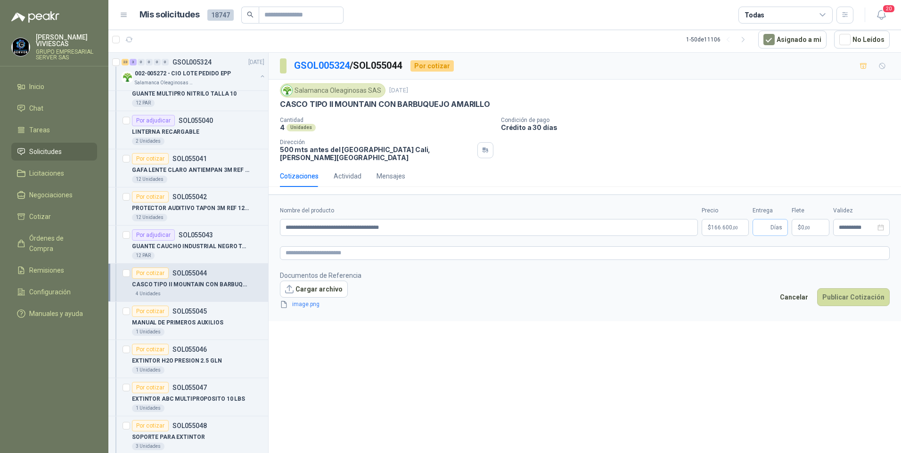
click at [771, 221] on span "Días" at bounding box center [770, 227] width 35 height 17
click at [731, 225] on body "[PERSON_NAME] GRUPO EMPRESARIAL SERVER SAS Inicio Chat Tareas Solicitudes Licit…" at bounding box center [450, 226] width 901 height 453
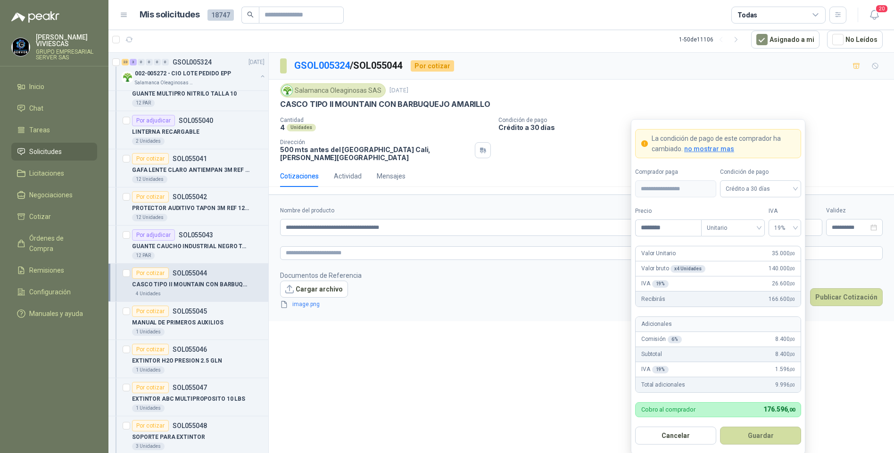
click at [526, 208] on label "Nombre del producto" at bounding box center [485, 210] width 410 height 9
click at [526, 219] on input "**********" at bounding box center [485, 227] width 410 height 17
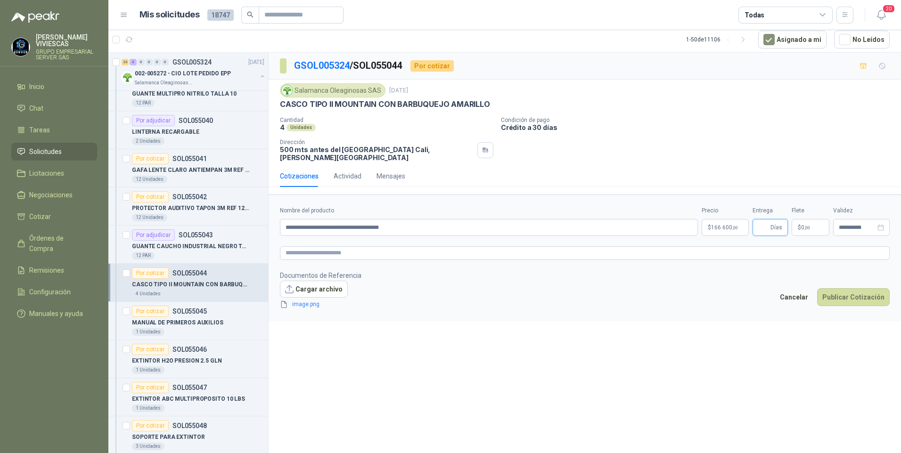
click at [768, 228] on input "Entrega" at bounding box center [763, 228] width 10 height 16
type input "*"
click at [858, 294] on button "Publicar Cotización" at bounding box center [853, 297] width 73 height 18
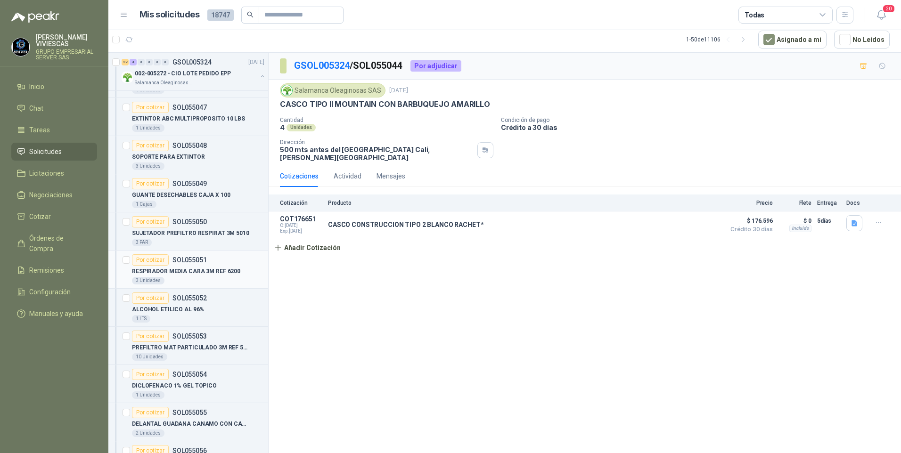
scroll to position [424, 0]
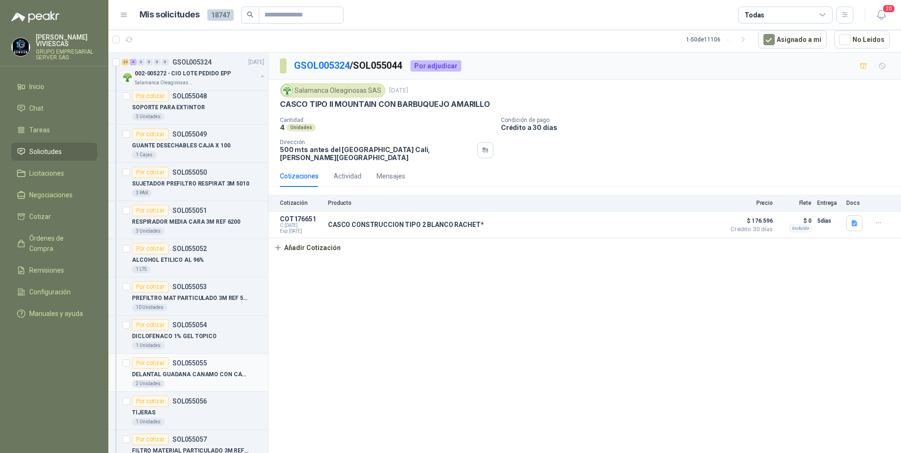
click at [185, 377] on p "DELANTAL GUADANA CANAMO CON CANILLERA" at bounding box center [190, 374] width 117 height 9
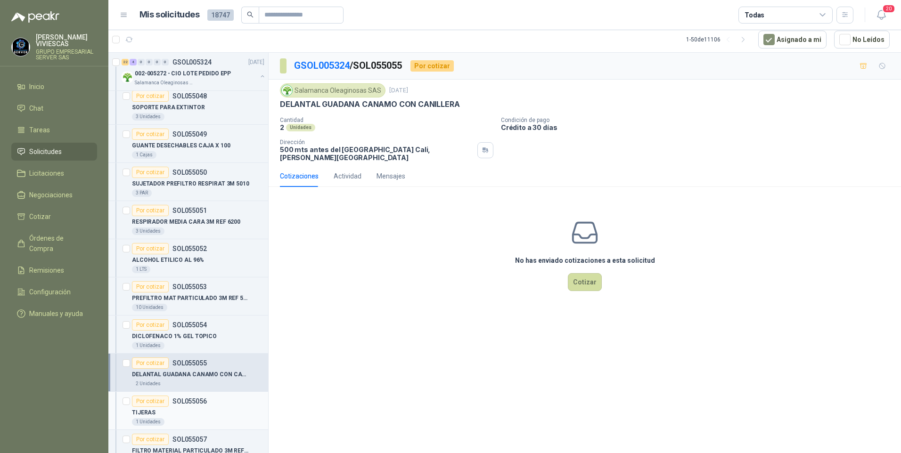
scroll to position [518, 0]
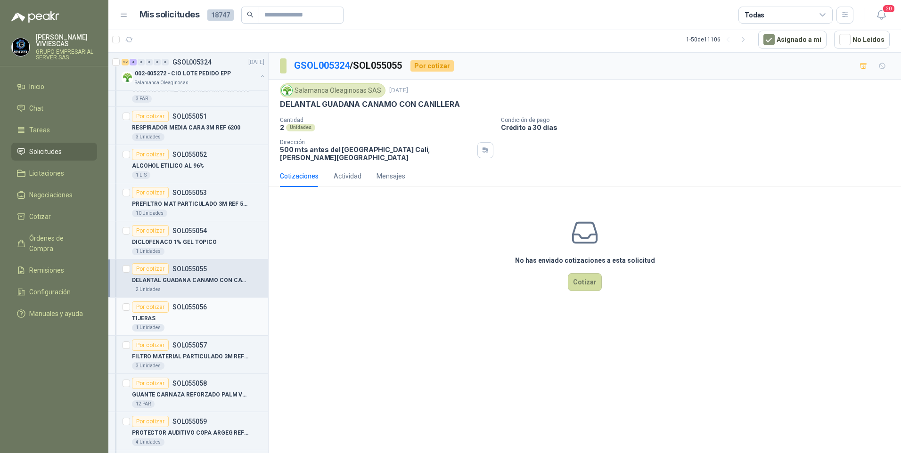
click at [151, 317] on p "TIJERAS" at bounding box center [144, 318] width 24 height 9
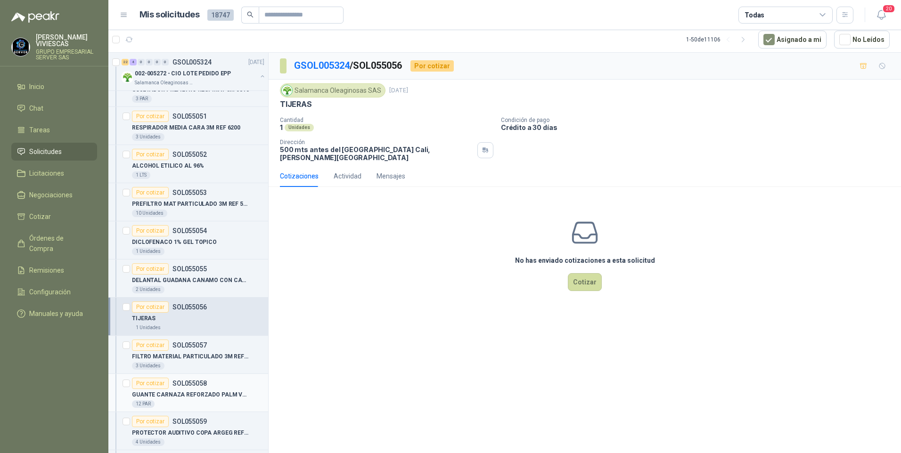
click at [180, 397] on p "GUANTE CARNAZA REFORZADO PALM VAQUETA ML" at bounding box center [190, 395] width 117 height 9
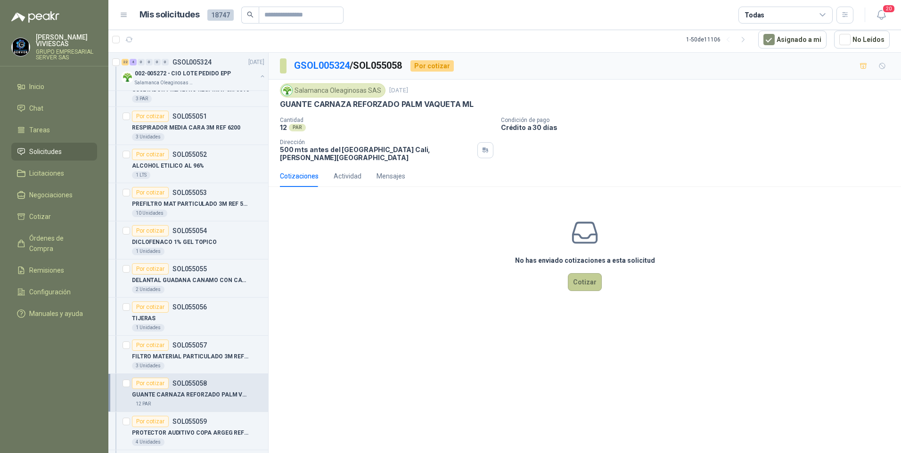
click at [589, 281] on button "Cotizar" at bounding box center [585, 282] width 34 height 18
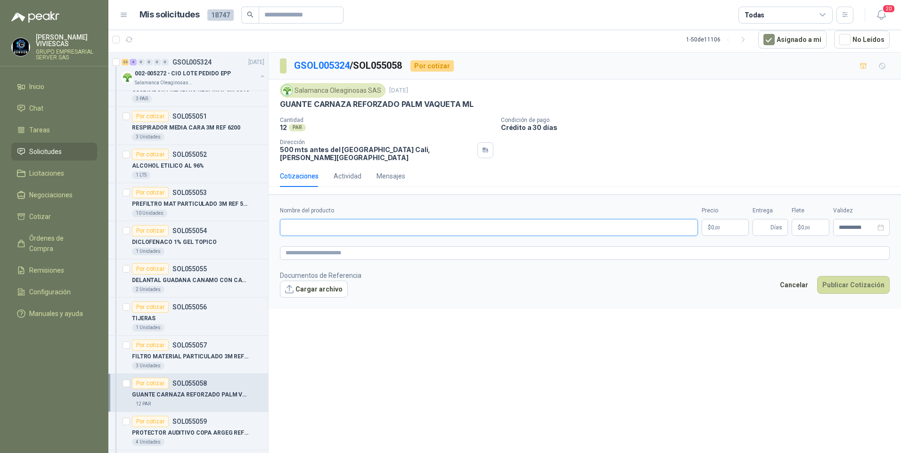
click at [303, 219] on input "Nombre del producto" at bounding box center [489, 227] width 418 height 17
click at [281, 103] on p "GUANTE CARNAZA REFORZADO PALM VAQUETA ML" at bounding box center [377, 104] width 194 height 10
drag, startPoint x: 281, startPoint y: 103, endPoint x: 471, endPoint y: 103, distance: 190.4
click at [471, 103] on div "GUANTE CARNAZA REFORZADO PALM VAQUETA ML" at bounding box center [585, 104] width 610 height 10
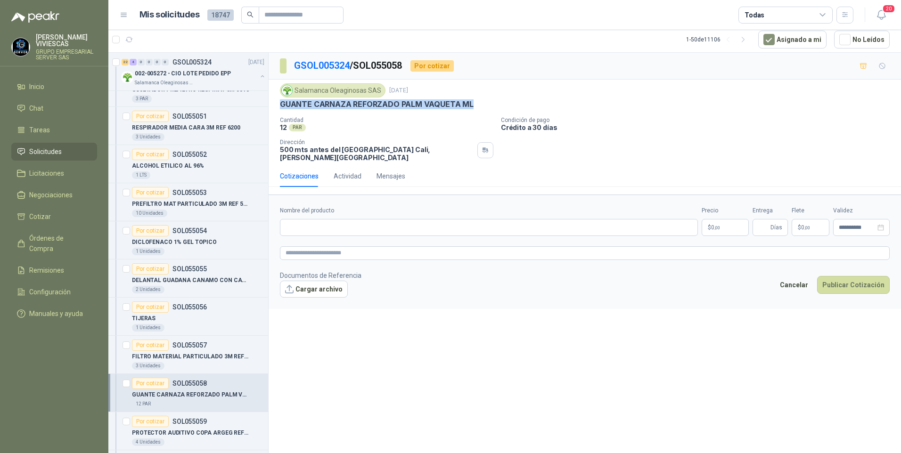
drag, startPoint x: 471, startPoint y: 103, endPoint x: 496, endPoint y: 99, distance: 25.3
click at [496, 99] on div "GUANTE CARNAZA REFORZADO PALM VAQUETA ML" at bounding box center [585, 104] width 610 height 10
click at [293, 219] on input "Nombre del producto" at bounding box center [489, 227] width 418 height 17
paste input "**********"
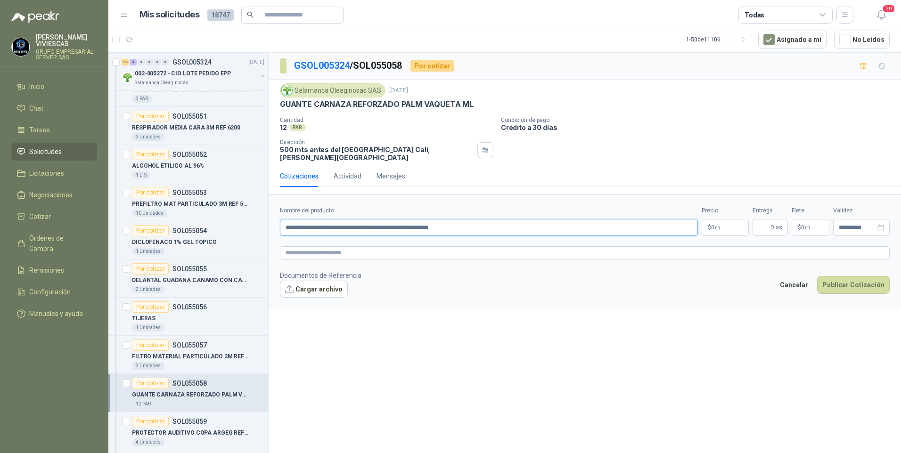
click at [506, 221] on input "**********" at bounding box center [489, 227] width 418 height 17
type input "**********"
click at [719, 218] on body "[PERSON_NAME] GRUPO EMPRESARIAL SERVER SAS Inicio Chat Tareas Solicitudes Licit…" at bounding box center [450, 226] width 901 height 453
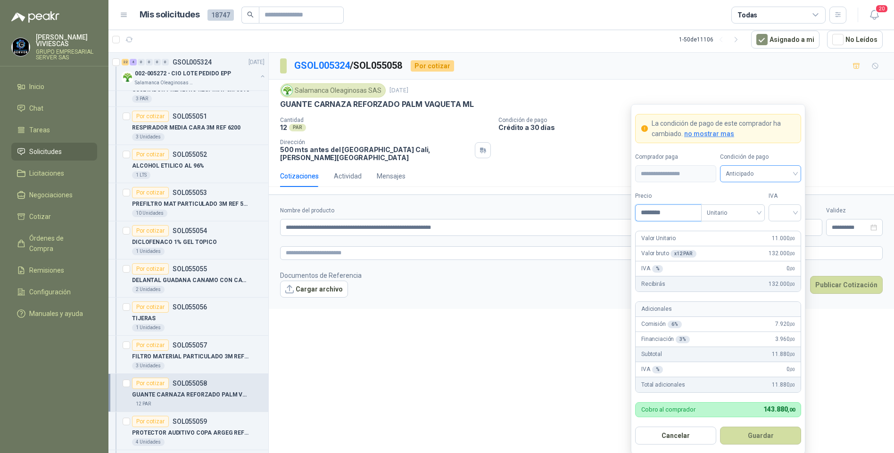
click at [770, 167] on span "Anticipado" at bounding box center [760, 174] width 70 height 14
type input "********"
click at [759, 206] on div "Crédito a 30 días" at bounding box center [760, 209] width 66 height 10
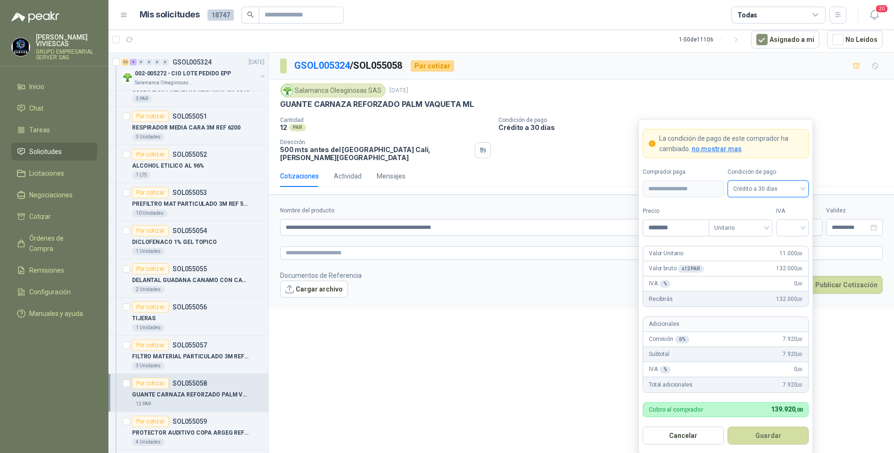
click at [812, 229] on p "$ 0 ,00" at bounding box center [803, 227] width 38 height 17
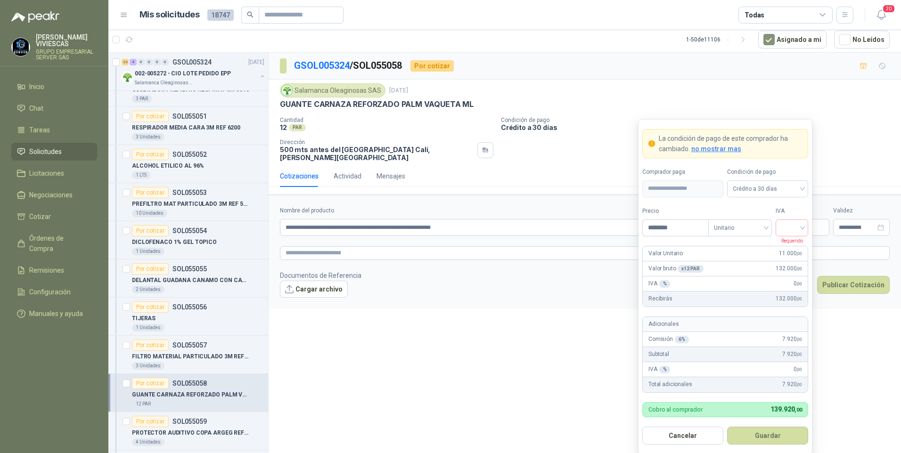
click at [721, 219] on body "[PERSON_NAME] GRUPO EMPRESARIAL SERVER SAS Inicio Chat Tareas Solicitudes Licit…" at bounding box center [450, 226] width 901 height 453
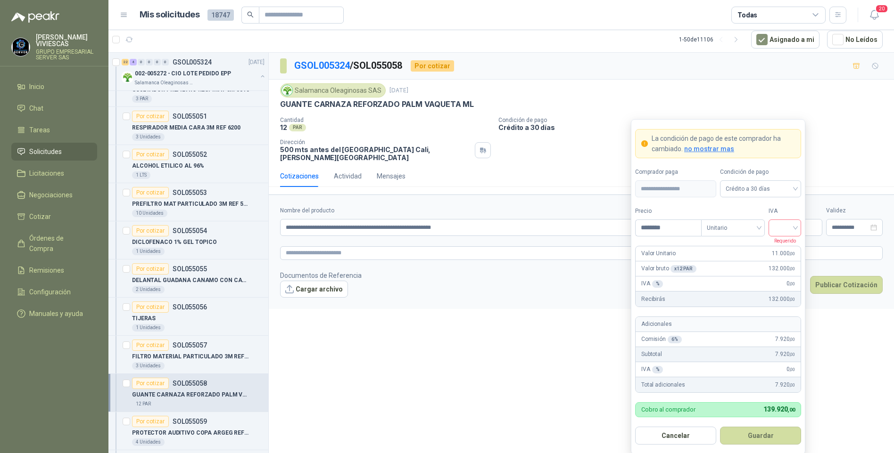
click at [787, 227] on input "search" at bounding box center [784, 227] width 21 height 14
click at [784, 248] on div "19%" at bounding box center [784, 248] width 17 height 10
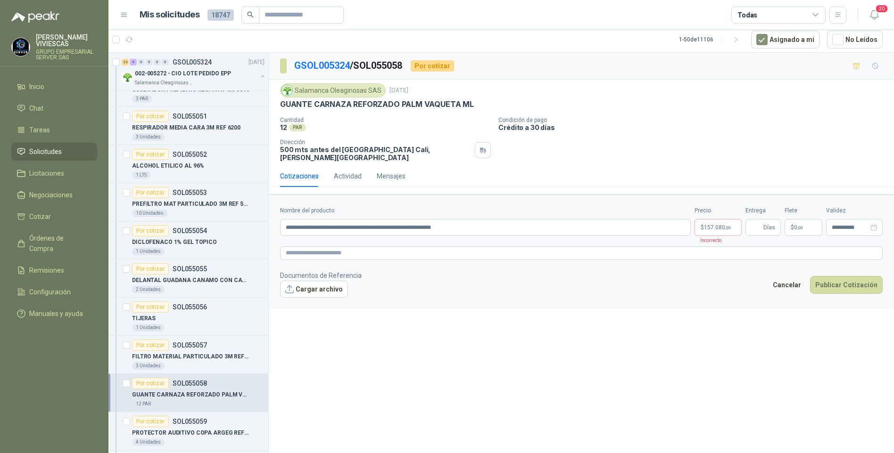
click at [519, 370] on div "**********" at bounding box center [581, 253] width 625 height 401
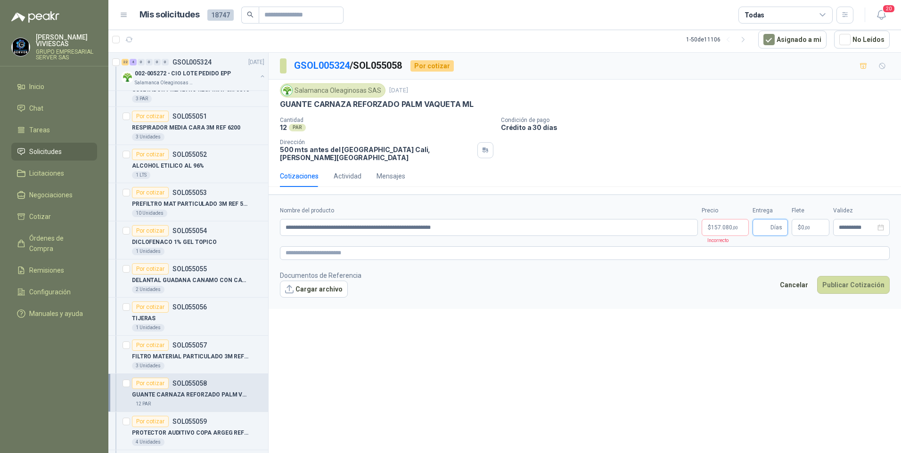
click at [769, 222] on input "Entrega" at bounding box center [763, 228] width 10 height 16
type input "*"
click at [311, 288] on button "Cargar archivo" at bounding box center [314, 289] width 68 height 17
click at [338, 300] on span "image - 2025-09-06T121710.315.png" at bounding box center [339, 304] width 103 height 9
click at [338, 300] on link "image - 2025-09-06T121710.315.png" at bounding box center [339, 304] width 103 height 9
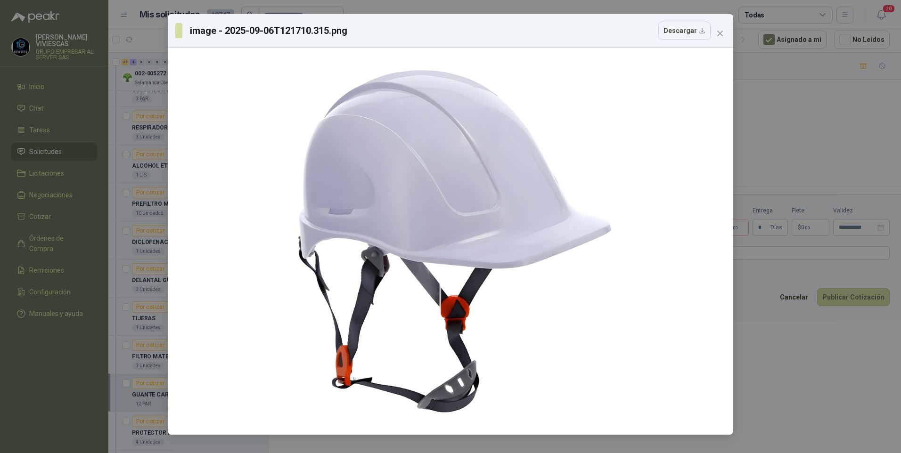
click at [797, 362] on div "image - 2025-09-06T121710.315.png Descargar" at bounding box center [450, 226] width 901 height 453
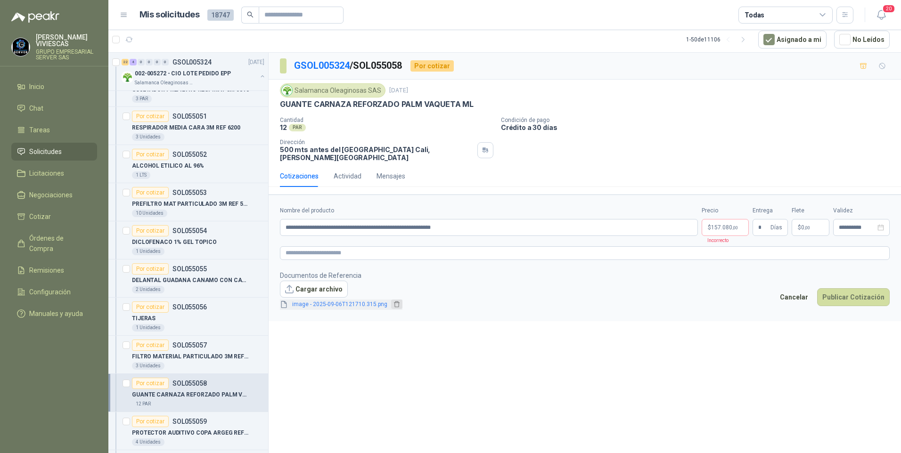
click at [394, 302] on icon "delete" at bounding box center [397, 305] width 6 height 6
click at [317, 246] on textarea at bounding box center [585, 253] width 610 height 14
paste textarea "**********"
type textarea "**********"
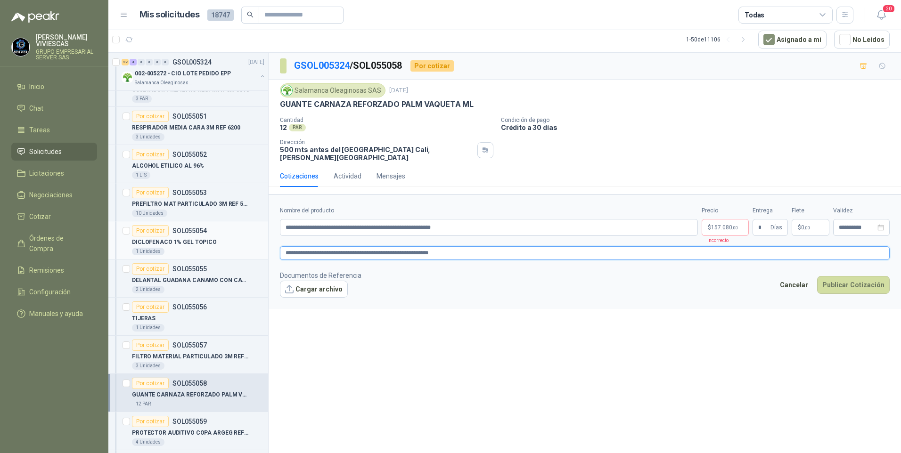
drag, startPoint x: 492, startPoint y: 250, endPoint x: 205, endPoint y: 253, distance: 286.5
click at [200, 253] on div "Por cotizar SOL055072 [DATE] Sachet de salsa aderezo tipo chedar Zoologico De C…" at bounding box center [504, 252] width 793 height 401
click at [292, 247] on textarea at bounding box center [585, 253] width 610 height 14
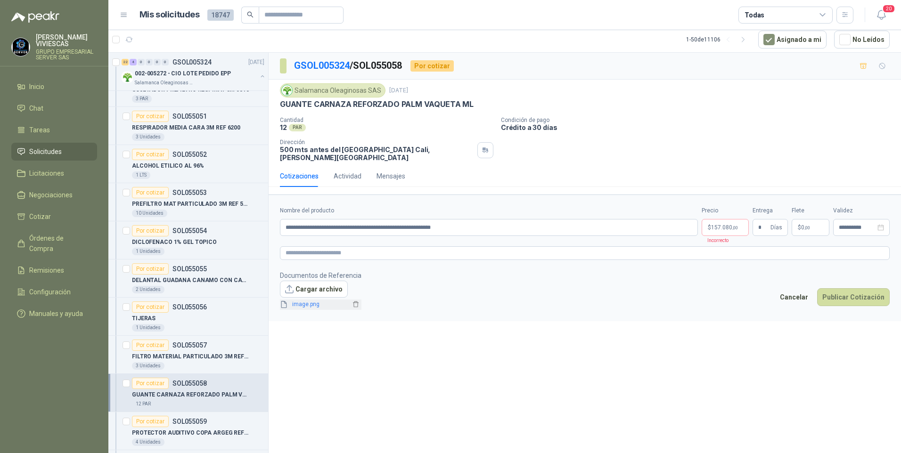
click at [310, 300] on span "image.png" at bounding box center [319, 304] width 62 height 9
click at [736, 221] on body "[PERSON_NAME] GRUPO EMPRESARIAL SERVER SAS Inicio Chat Tareas Solicitudes Licit…" at bounding box center [450, 226] width 901 height 453
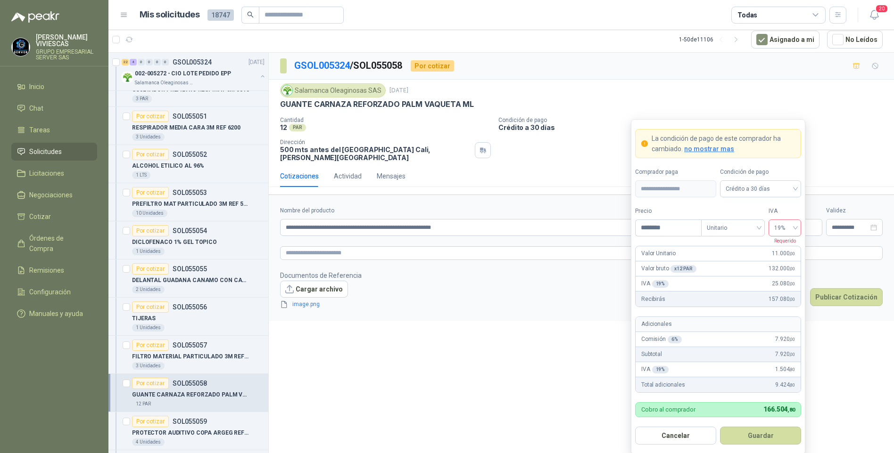
click at [787, 230] on span "19%" at bounding box center [784, 228] width 21 height 14
click at [787, 248] on div "19%" at bounding box center [784, 248] width 17 height 10
click at [408, 360] on div "**********" at bounding box center [581, 253] width 625 height 401
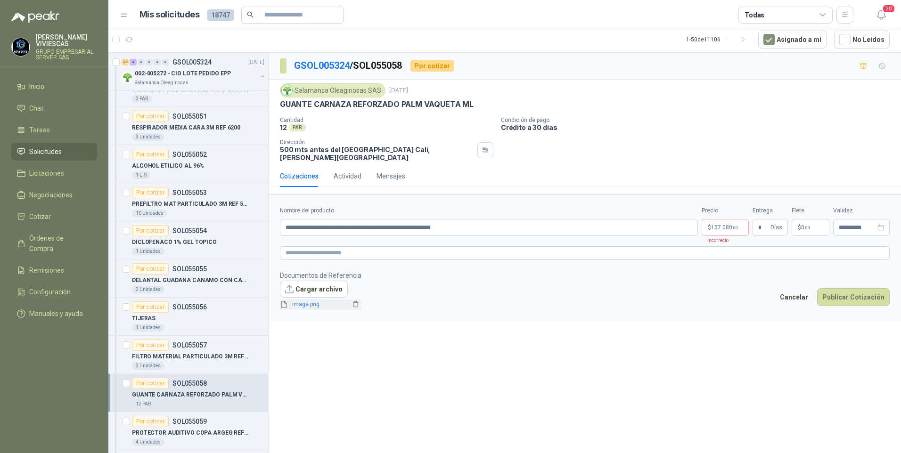
click at [314, 300] on link "image.png" at bounding box center [319, 304] width 62 height 9
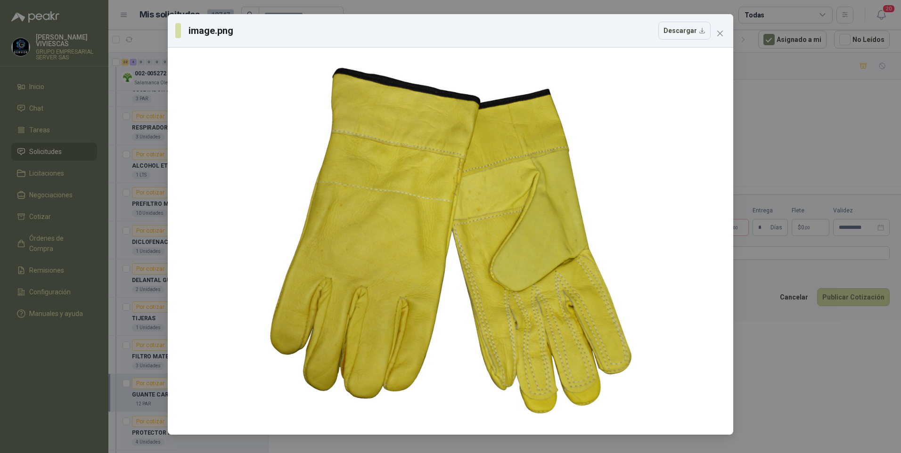
click at [833, 413] on div "image.png Descargar" at bounding box center [450, 226] width 901 height 453
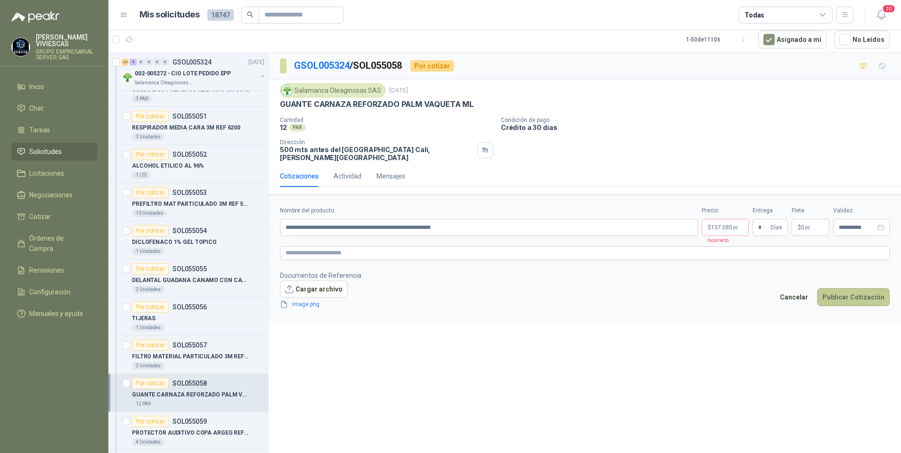
click at [862, 295] on button "Publicar Cotización" at bounding box center [853, 297] width 73 height 18
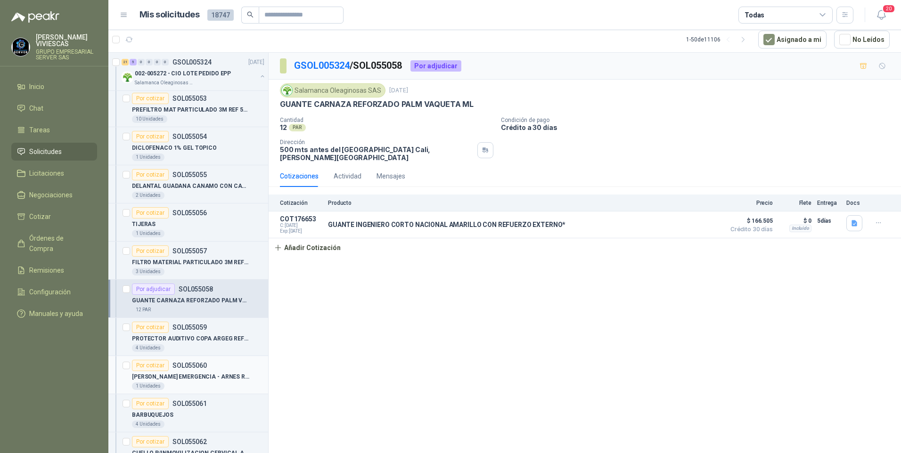
scroll to position [660, 0]
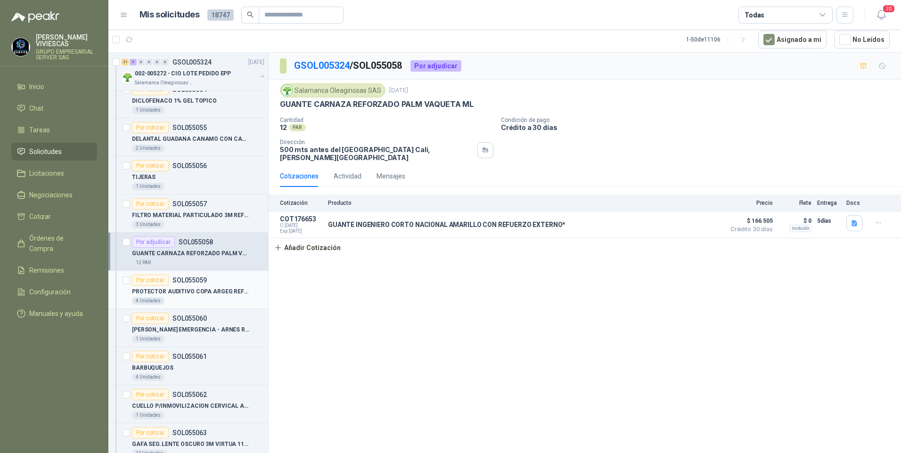
click at [191, 292] on p "PROTECTOR AUDITIVO COPA ARGEG REF 9098" at bounding box center [190, 291] width 117 height 9
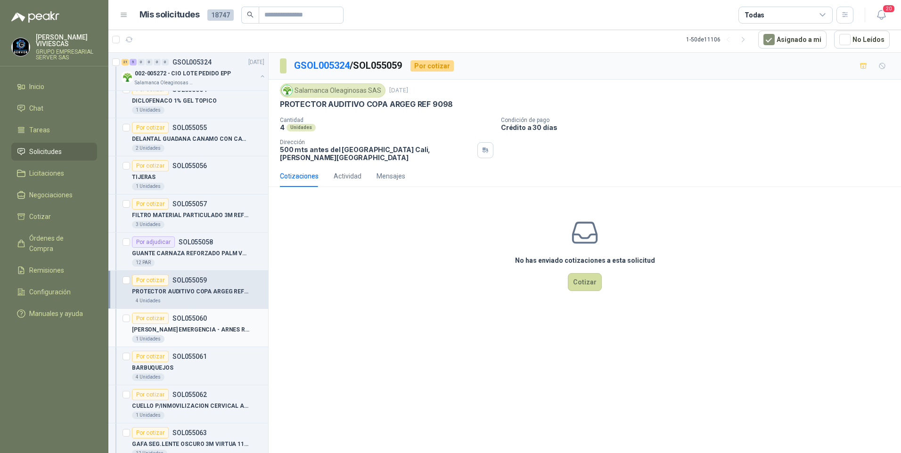
click at [181, 326] on p "[PERSON_NAME] EMERGENCIA - ARNES REFLECTIVO" at bounding box center [190, 330] width 117 height 9
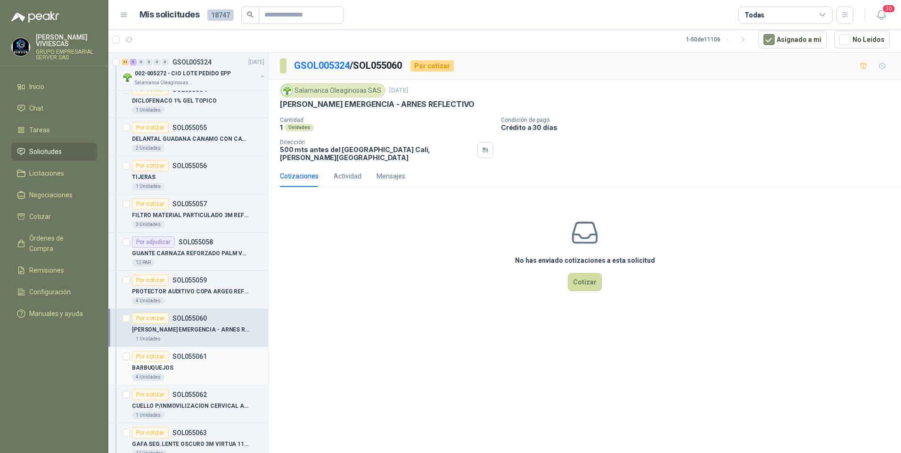
click at [143, 364] on p "BARBUQUEJOS" at bounding box center [152, 368] width 41 height 9
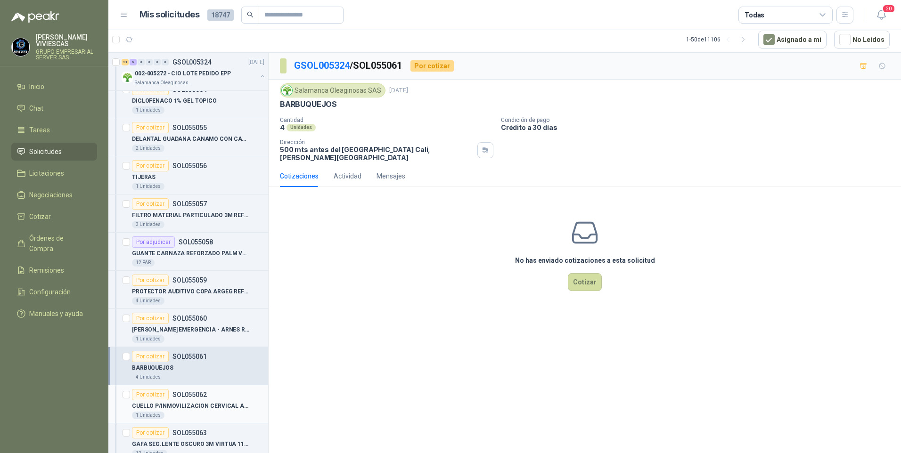
click at [166, 412] on div "1 Unidades" at bounding box center [198, 416] width 132 height 8
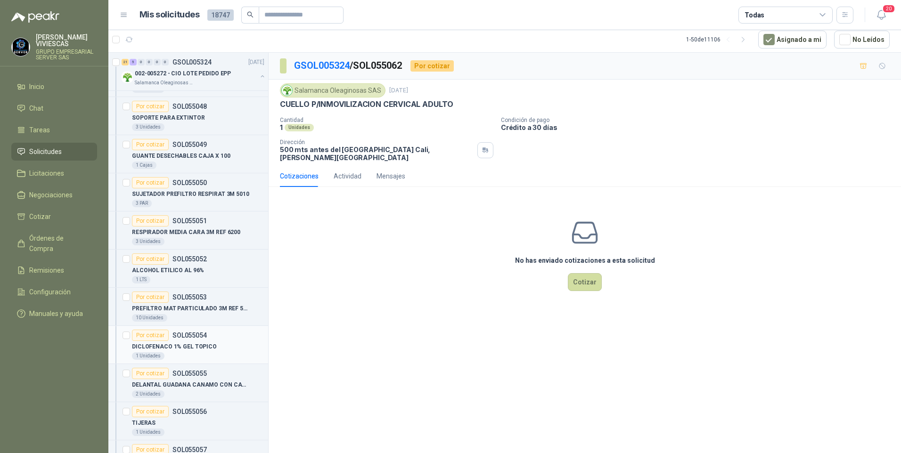
scroll to position [424, 0]
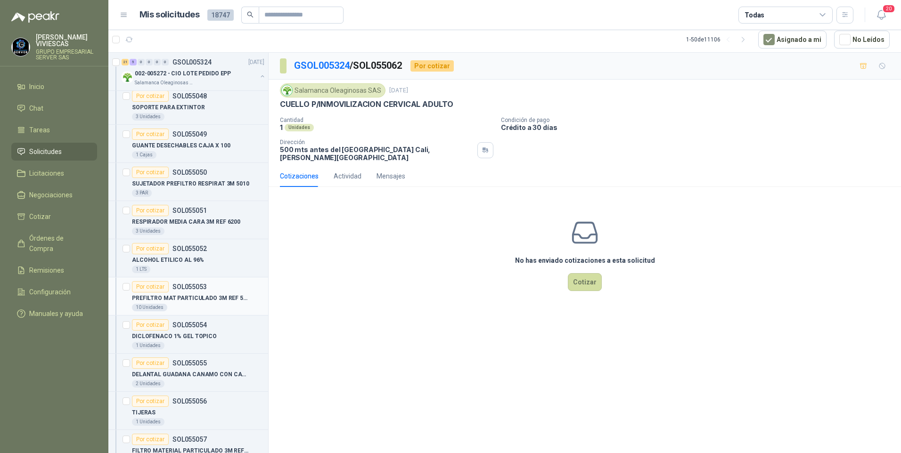
click at [181, 299] on p "PREFILTRO MAT PARTICULADO 3M REF 5N11 N95" at bounding box center [190, 298] width 117 height 9
click at [171, 335] on p "DICLOFENACO 1% GEL TOPICO" at bounding box center [174, 336] width 85 height 9
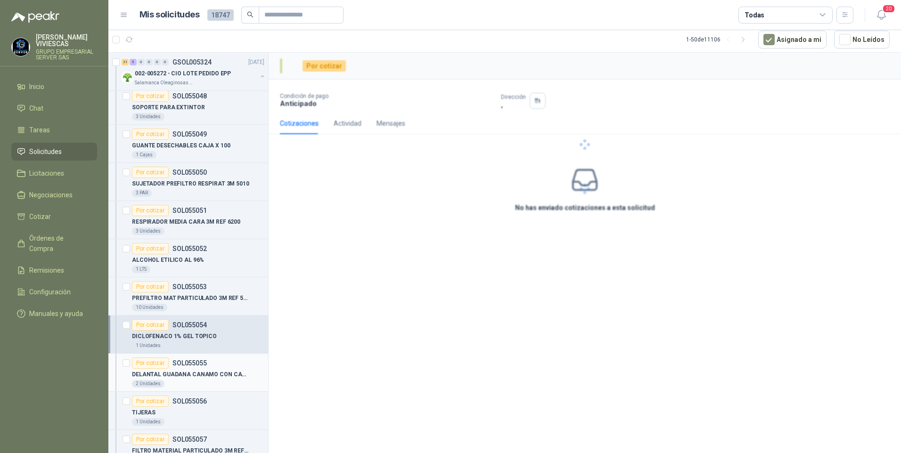
click at [177, 380] on div "DELANTAL GUADANA CANAMO CON CANILLERA" at bounding box center [198, 374] width 132 height 11
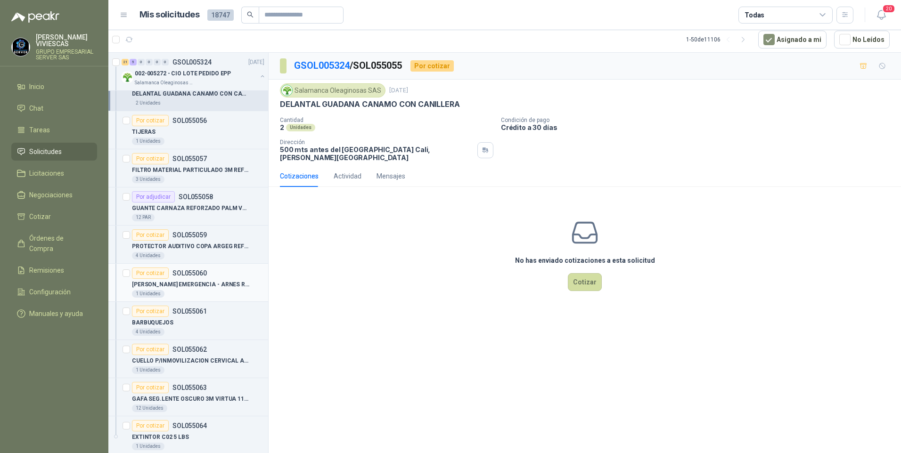
scroll to position [707, 0]
click at [172, 285] on p "[PERSON_NAME] EMERGENCIA - ARNES REFLECTIVO" at bounding box center [190, 283] width 117 height 9
